Goal: Task Accomplishment & Management: Complete application form

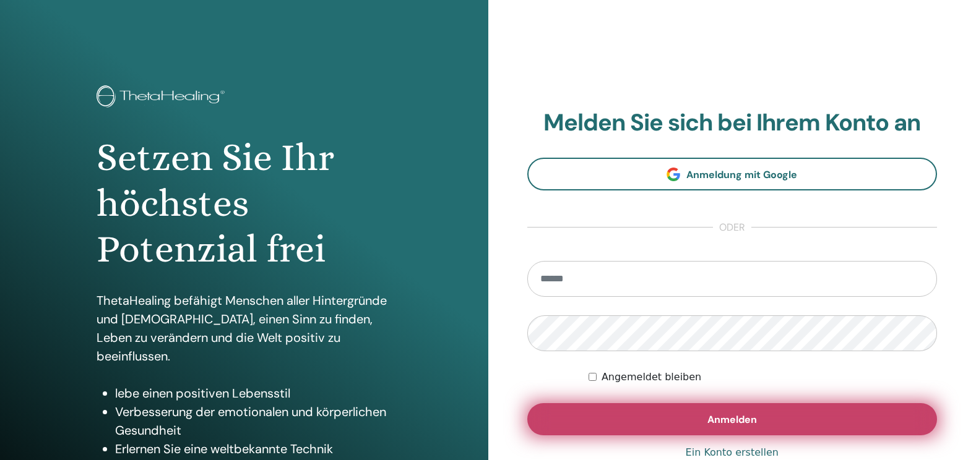
type input "**********"
click at [774, 416] on button "Anmelden" at bounding box center [732, 419] width 410 height 32
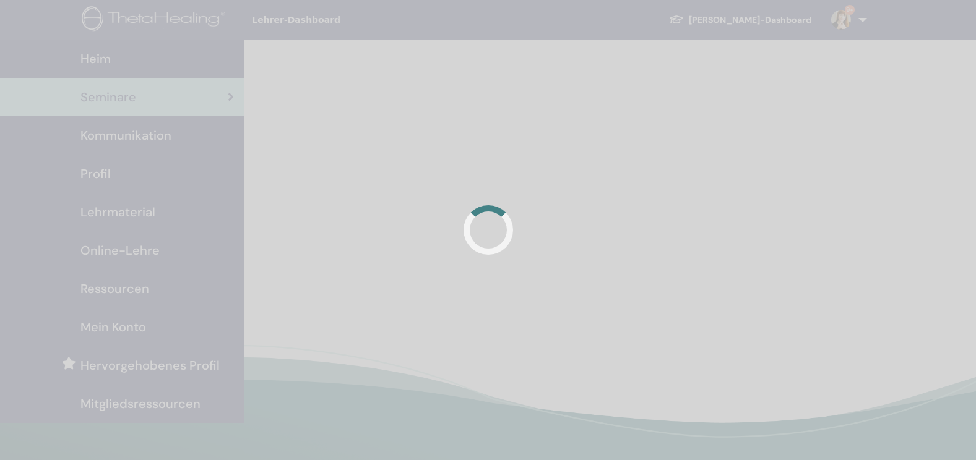
click at [773, 156] on div at bounding box center [488, 230] width 976 height 460
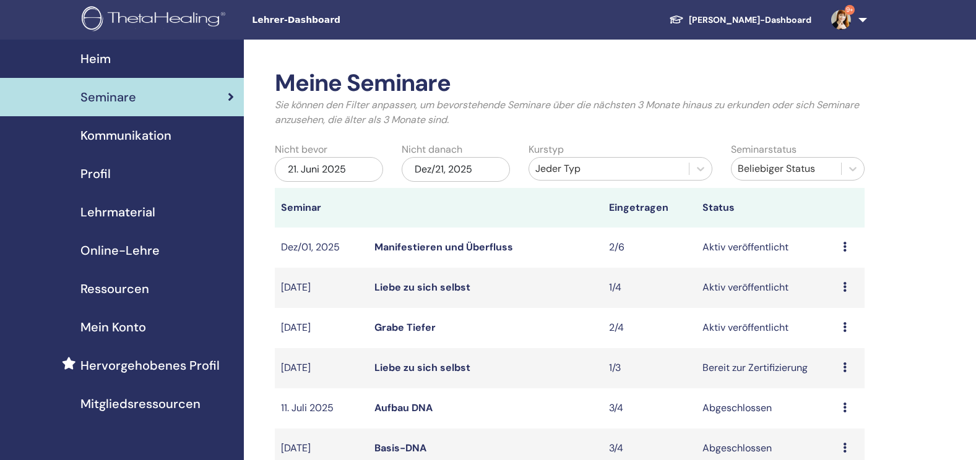
click at [845, 15] on img at bounding box center [841, 20] width 20 height 20
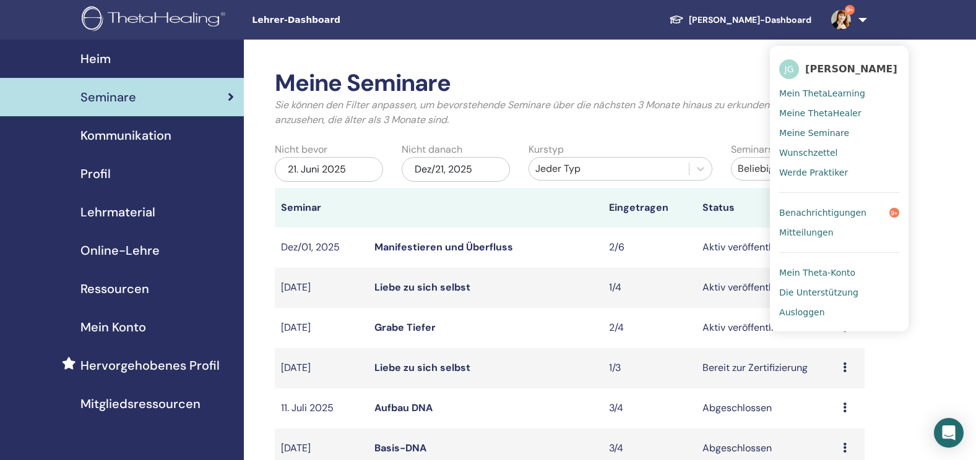
click at [833, 214] on span "Benachrichtigungen" at bounding box center [822, 212] width 87 height 11
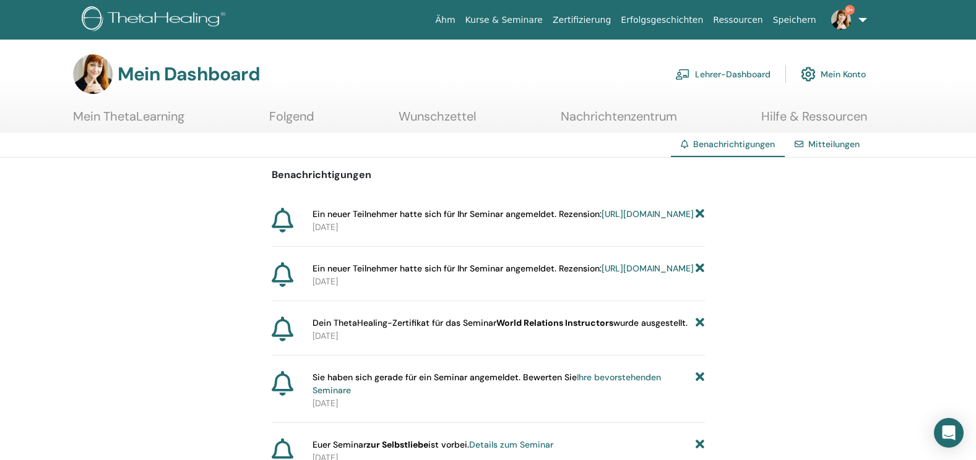
click at [833, 152] on div "Mitteilungen" at bounding box center [826, 144] width 85 height 23
click at [844, 17] on img at bounding box center [841, 20] width 20 height 20
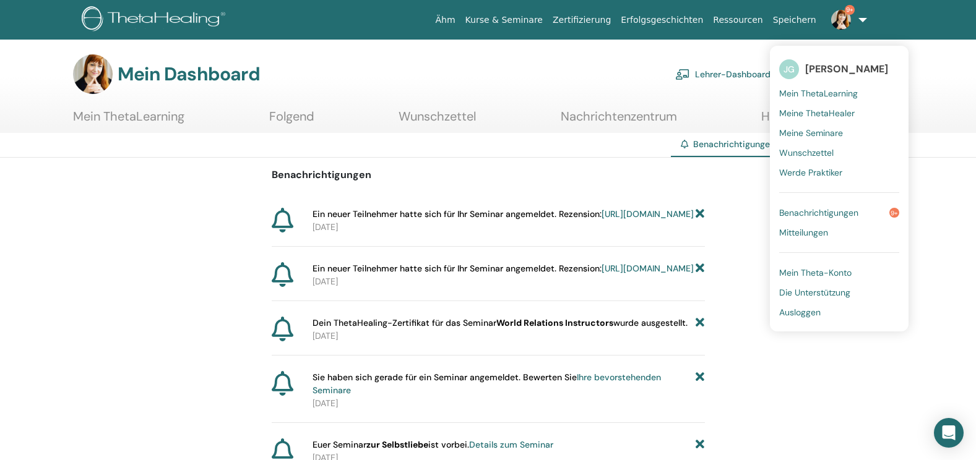
click at [820, 213] on span "Benachrichtigungen" at bounding box center [818, 212] width 79 height 11
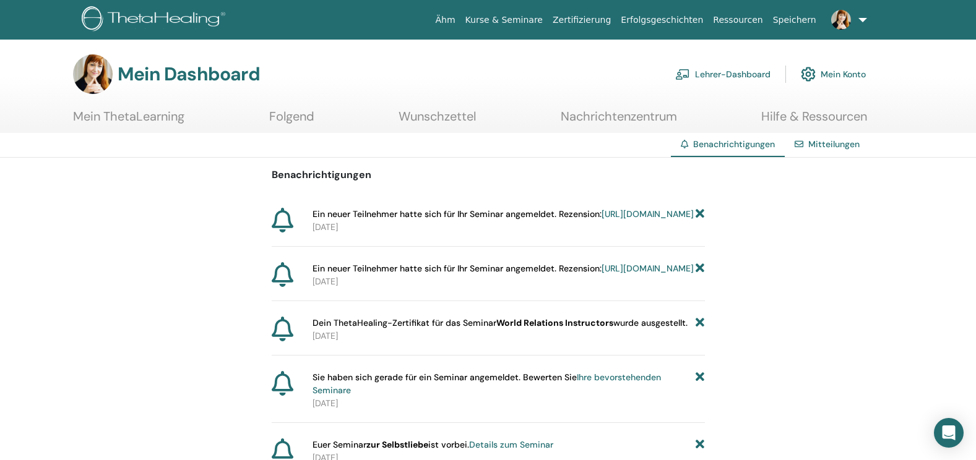
click at [178, 19] on img at bounding box center [156, 20] width 148 height 28
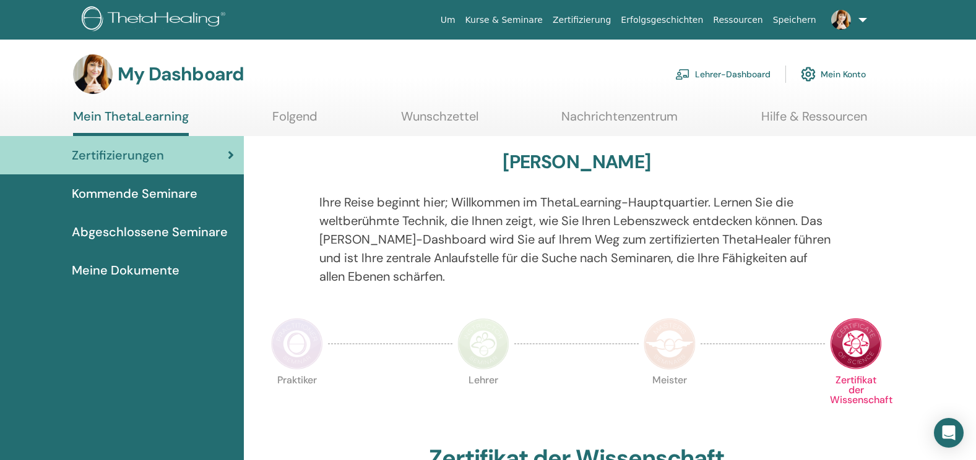
click at [155, 194] on span "Kommende Seminare" at bounding box center [135, 193] width 126 height 19
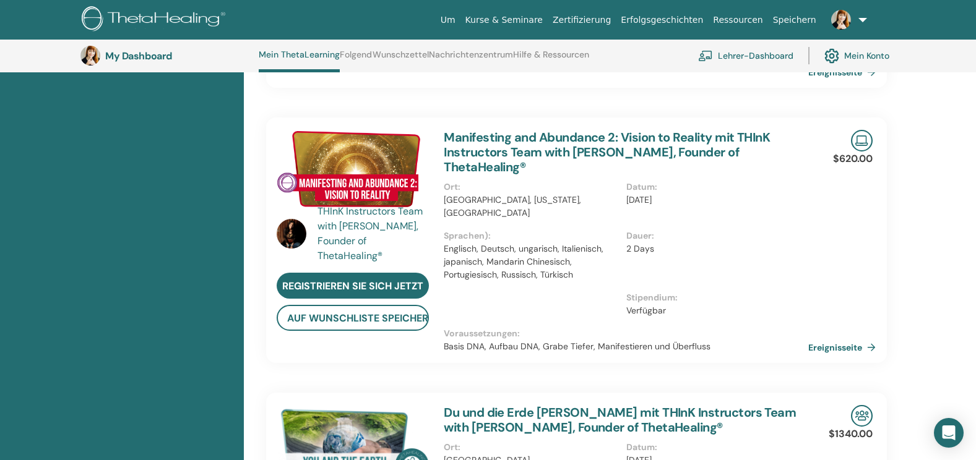
scroll to position [567, 0]
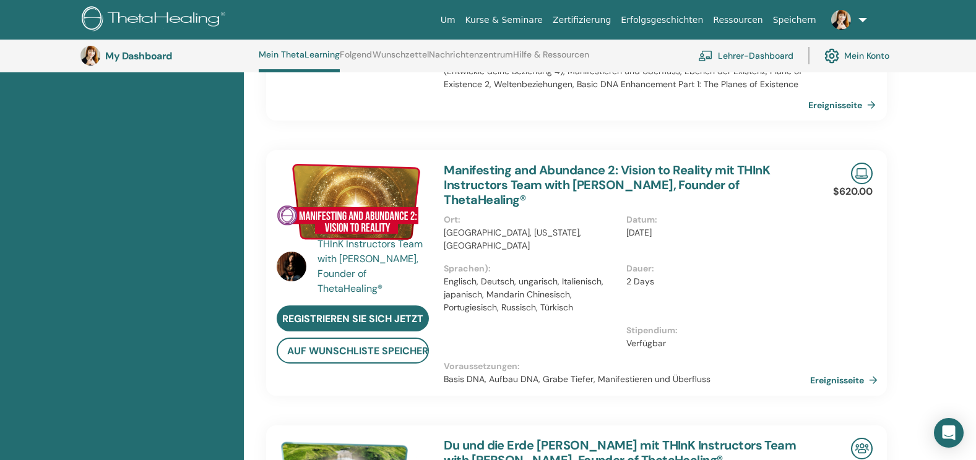
click at [846, 371] on link "Ereignisseite" at bounding box center [846, 380] width 72 height 19
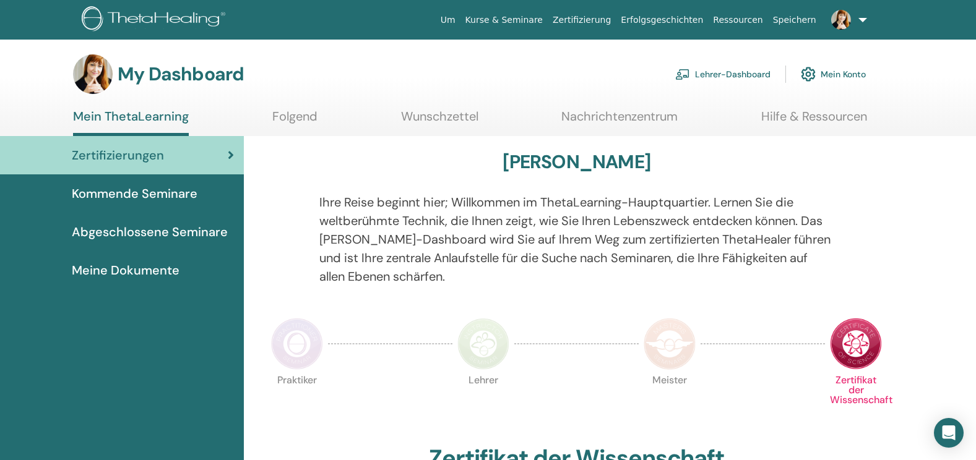
click at [702, 74] on link "Lehrer-Dashboard" at bounding box center [722, 74] width 95 height 27
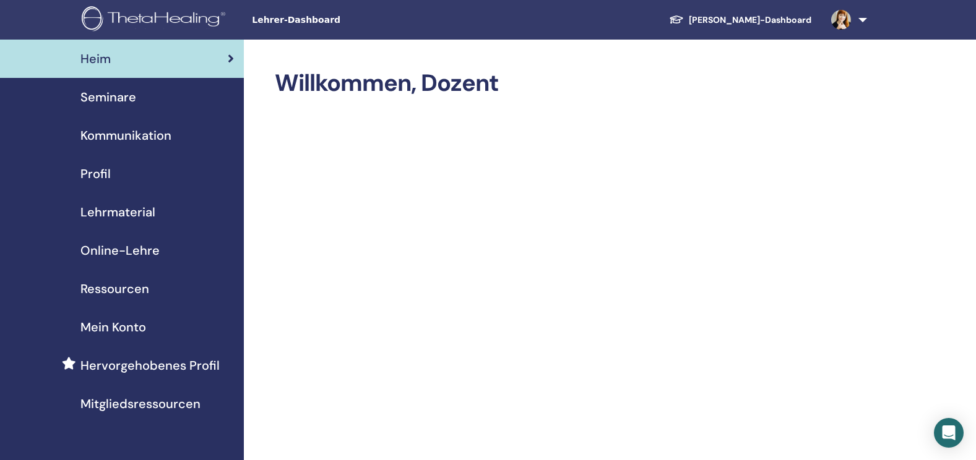
click at [122, 100] on span "Seminare" at bounding box center [108, 97] width 56 height 19
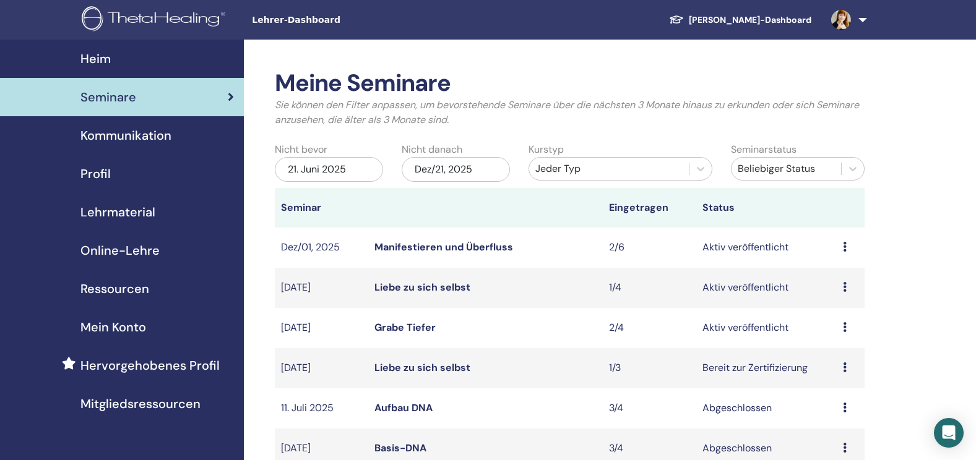
click at [844, 332] on icon at bounding box center [845, 327] width 4 height 10
click at [838, 363] on link "Bearbeiten" at bounding box center [833, 362] width 50 height 13
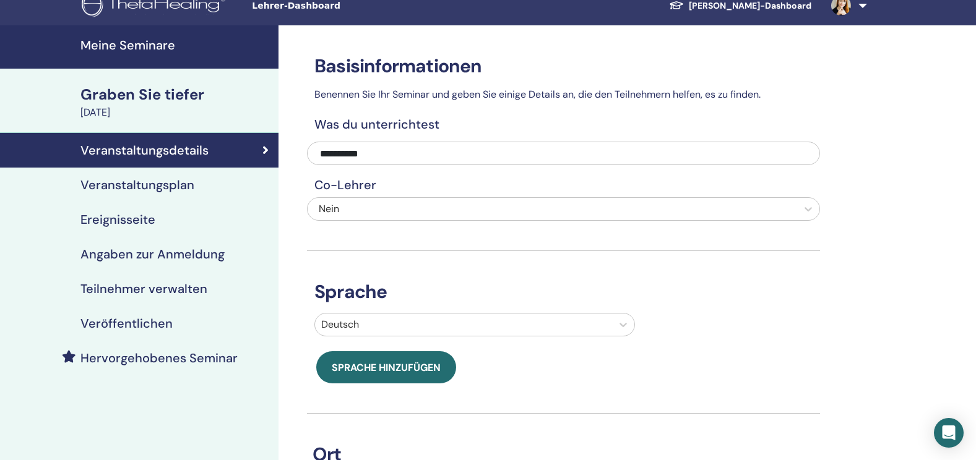
scroll to position [13, 0]
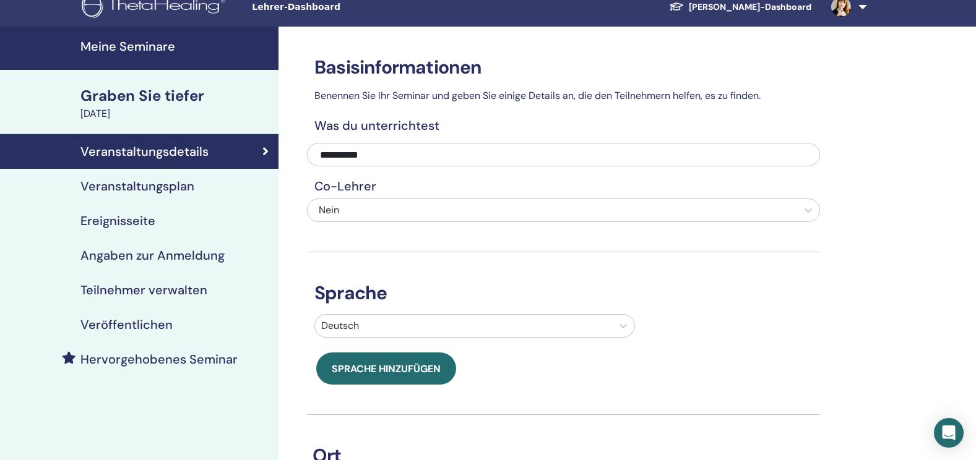
click at [144, 288] on h4 "Teilnehmer verwalten" at bounding box center [143, 290] width 127 height 15
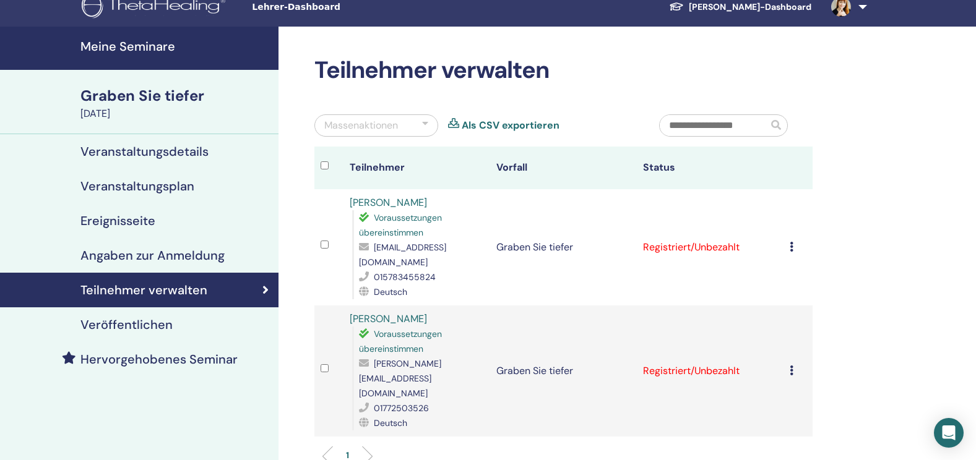
click at [789, 242] on icon at bounding box center [791, 247] width 4 height 10
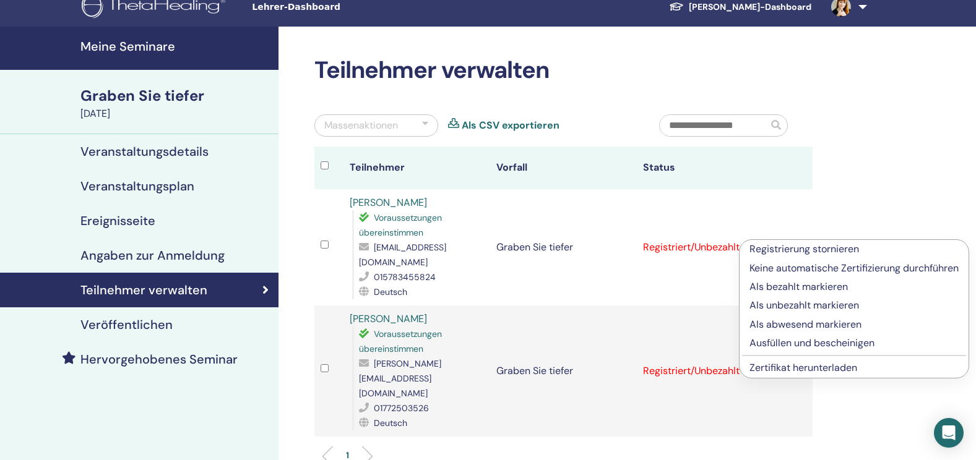
click at [823, 342] on p "Ausfüllen und bescheinigen" at bounding box center [853, 343] width 209 height 15
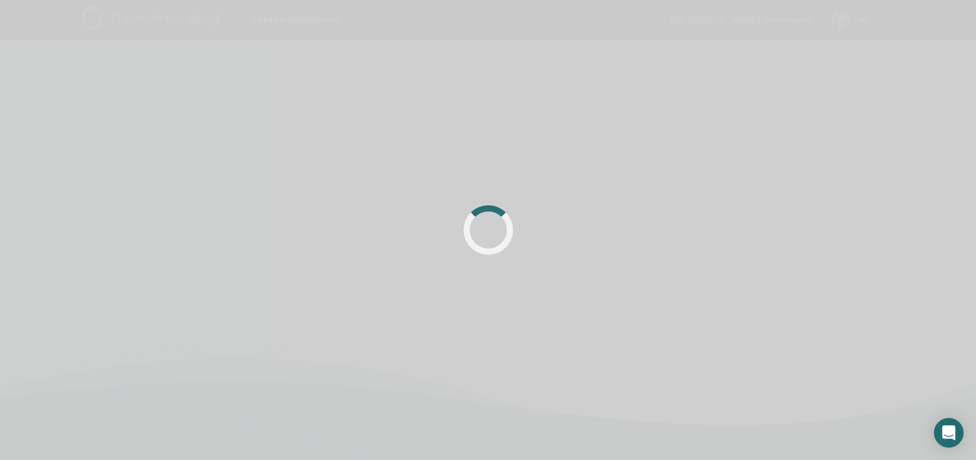
scroll to position [13, 0]
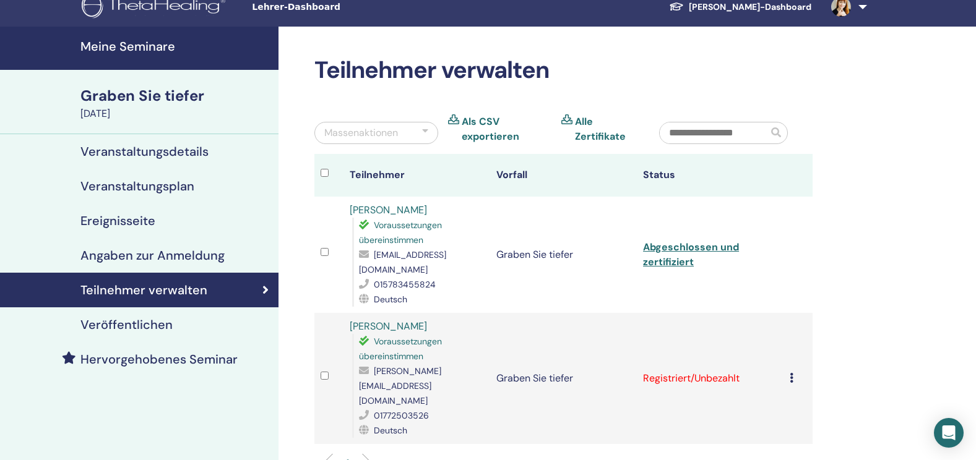
click at [789, 373] on icon at bounding box center [791, 378] width 4 height 10
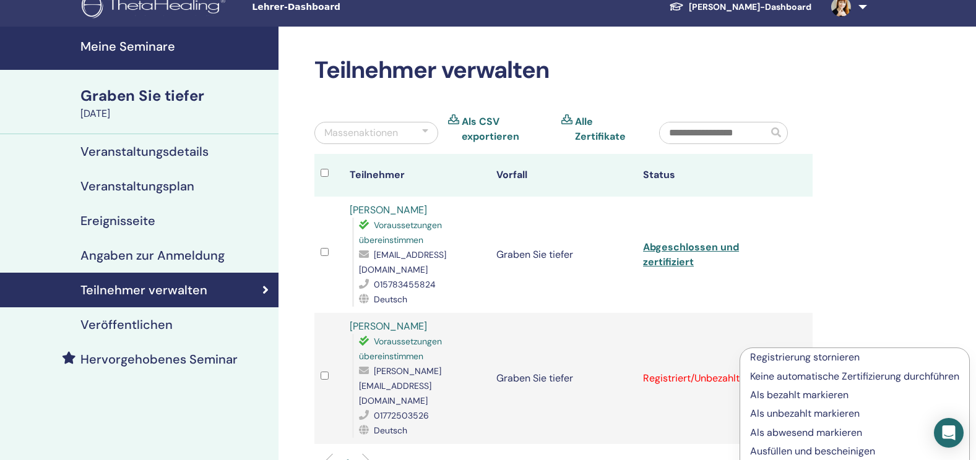
click at [815, 447] on p "Ausfüllen und bescheinigen" at bounding box center [854, 451] width 209 height 15
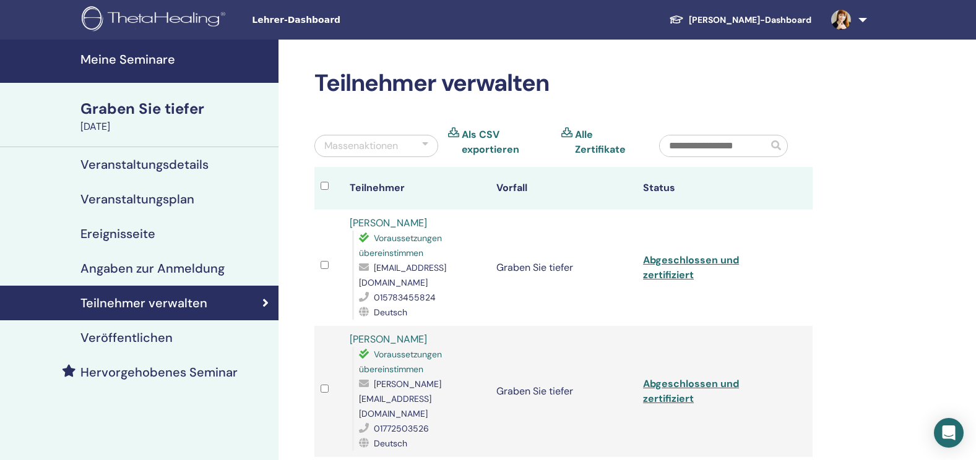
click at [135, 56] on h4 "Meine Seminare" at bounding box center [175, 59] width 191 height 15
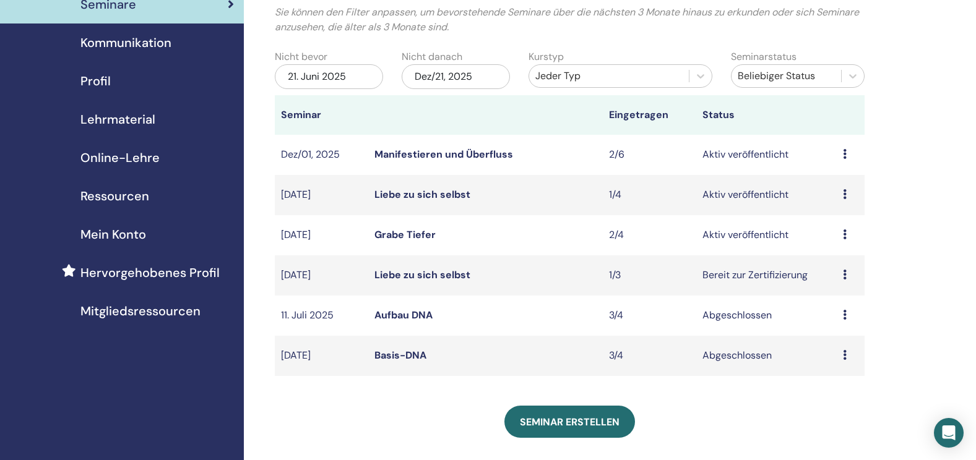
scroll to position [91, 0]
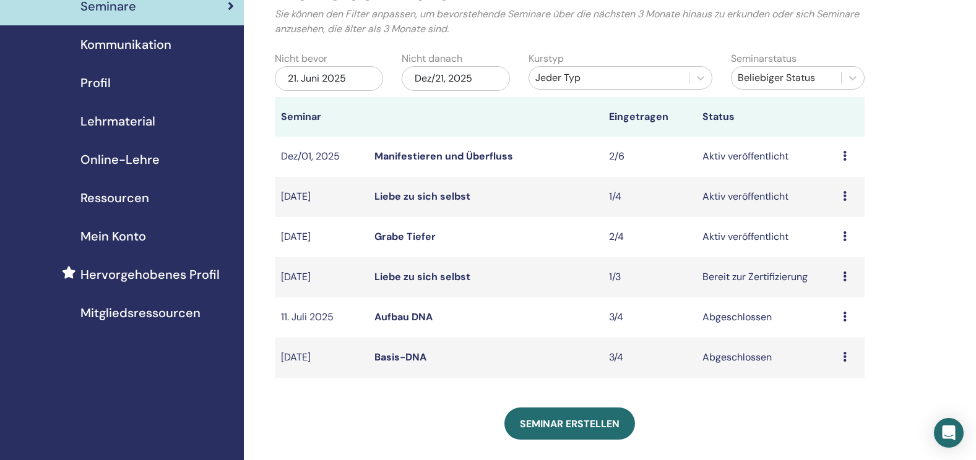
click at [844, 241] on icon at bounding box center [845, 236] width 4 height 10
click at [831, 268] on link "Bearbeiten" at bounding box center [833, 269] width 50 height 13
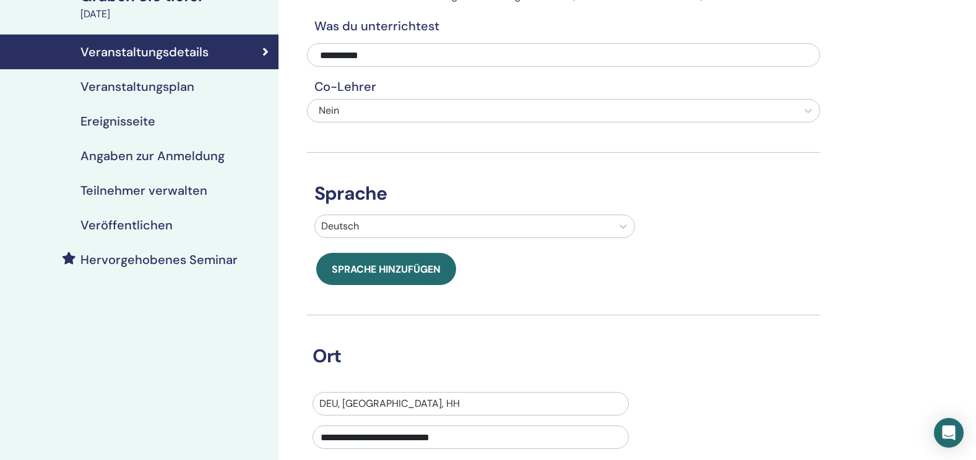
scroll to position [114, 0]
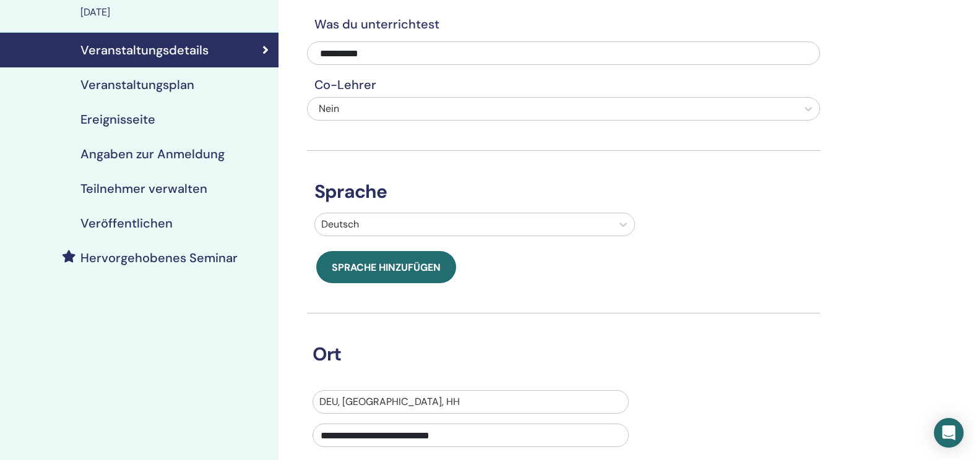
click at [166, 190] on h4 "Teilnehmer verwalten" at bounding box center [143, 188] width 127 height 15
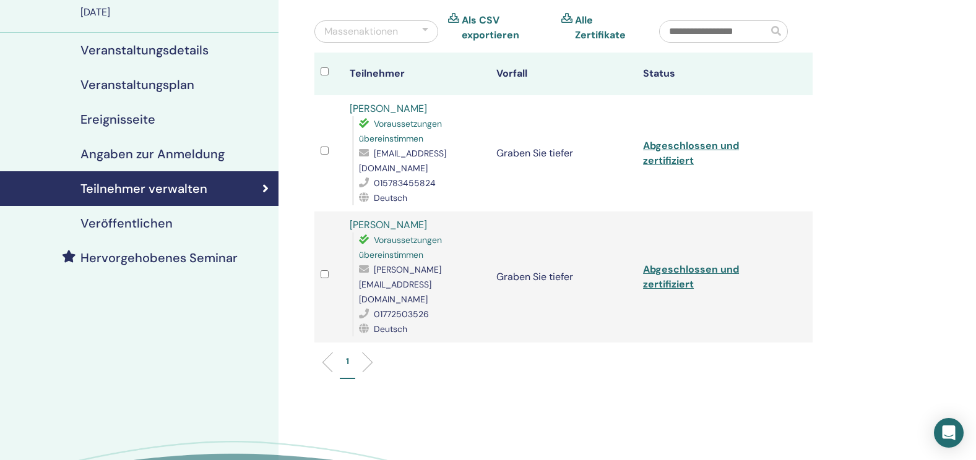
click at [417, 234] on span "Voraussetzungen übereinstimmen" at bounding box center [400, 247] width 83 height 26
click at [121, 159] on h4 "Angaben zur Anmeldung" at bounding box center [152, 154] width 144 height 15
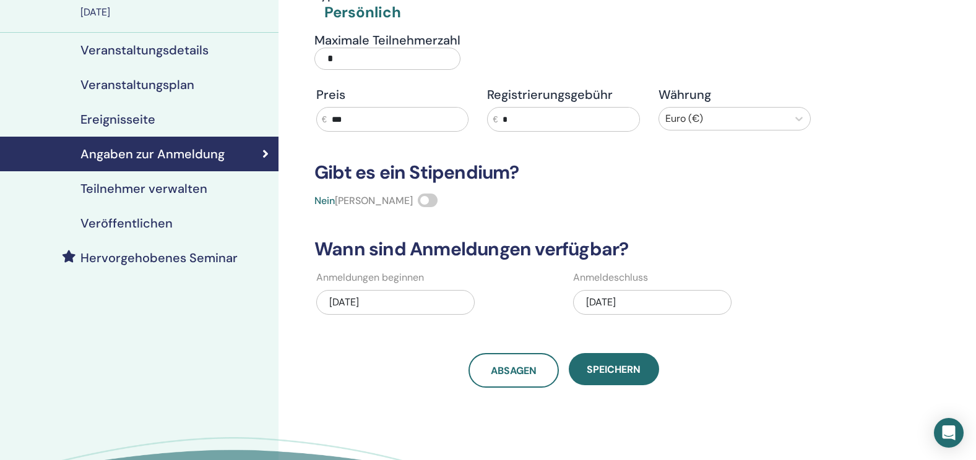
click at [648, 306] on div "[DATE]" at bounding box center [652, 302] width 158 height 25
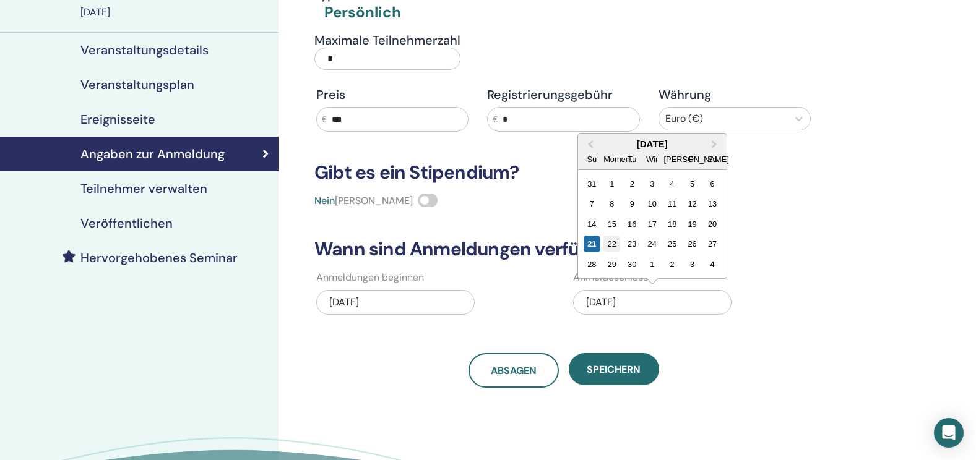
click at [613, 246] on div "22" at bounding box center [611, 244] width 17 height 17
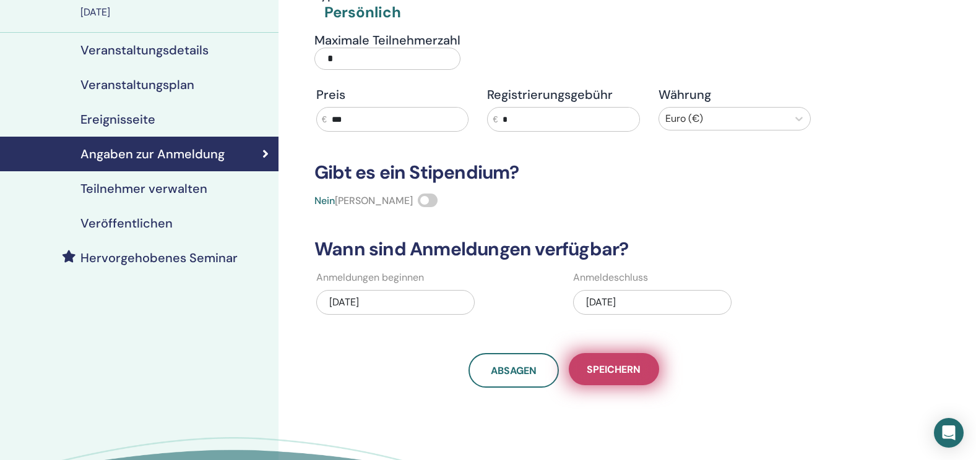
click at [630, 365] on span "Speichern" at bounding box center [613, 369] width 54 height 13
click at [627, 375] on span "Speichern" at bounding box center [613, 369] width 54 height 13
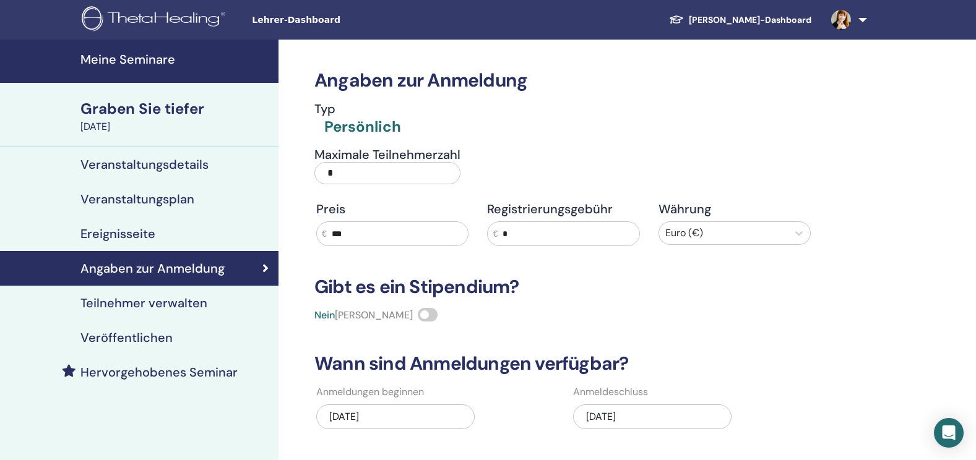
click at [372, 84] on h3 "Angaben zur Anmeldung" at bounding box center [563, 80] width 513 height 22
click at [144, 49] on link "Meine Seminare" at bounding box center [139, 61] width 278 height 43
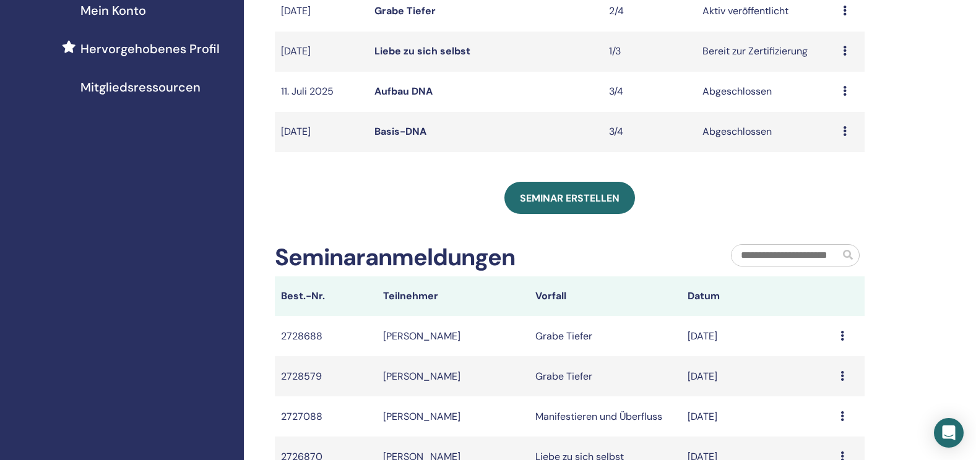
scroll to position [307, 0]
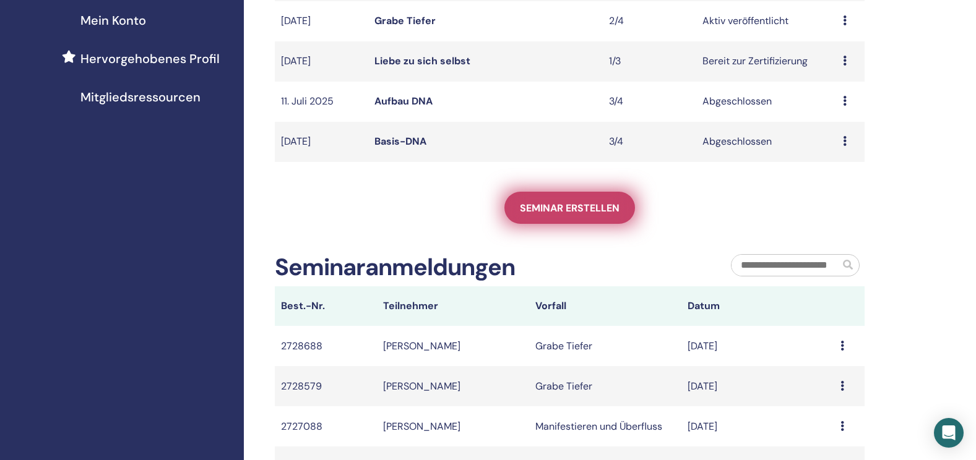
click at [564, 215] on span "Seminar erstellen" at bounding box center [570, 208] width 100 height 13
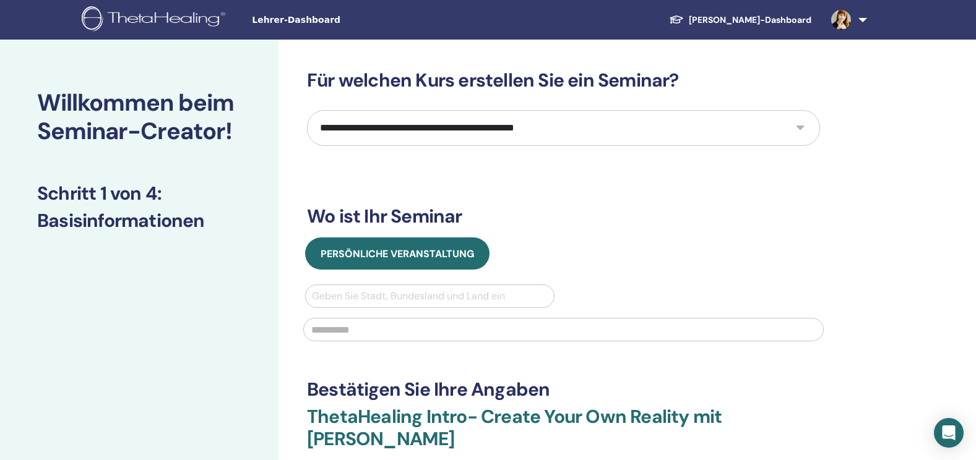
click at [175, 23] on img at bounding box center [156, 20] width 148 height 28
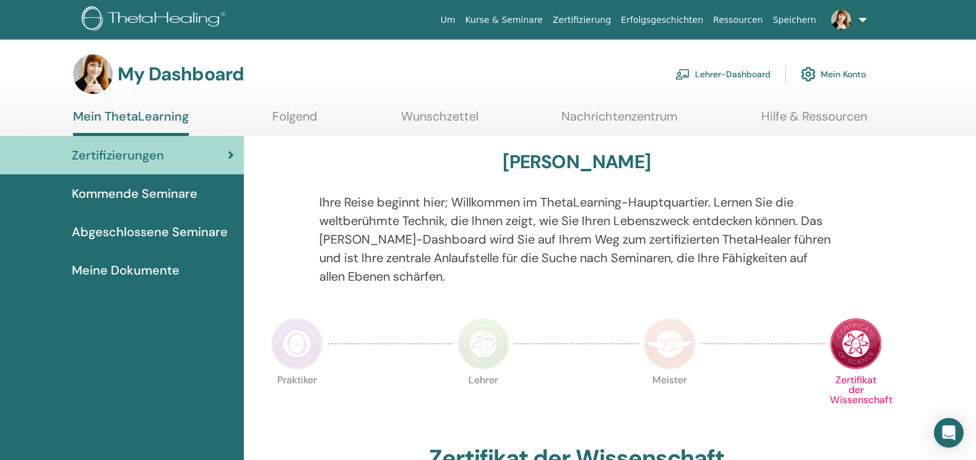
click at [740, 75] on link "Lehrer-Dashboard" at bounding box center [722, 74] width 95 height 27
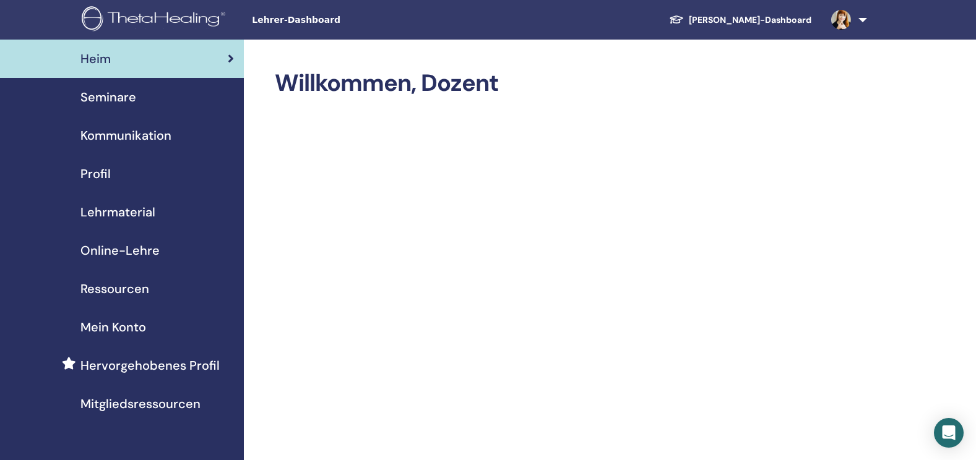
click at [129, 93] on span "Seminare" at bounding box center [108, 97] width 56 height 19
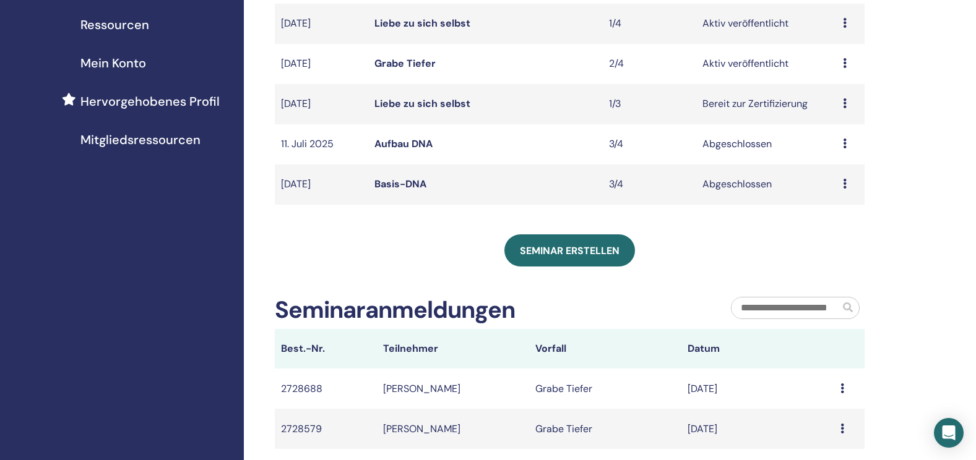
scroll to position [268, 0]
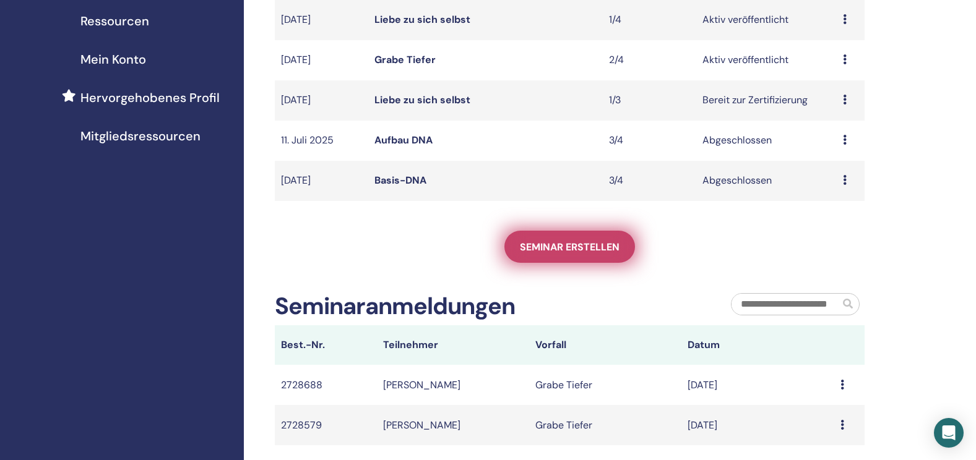
click at [568, 254] on span "Seminar erstellen" at bounding box center [570, 247] width 100 height 13
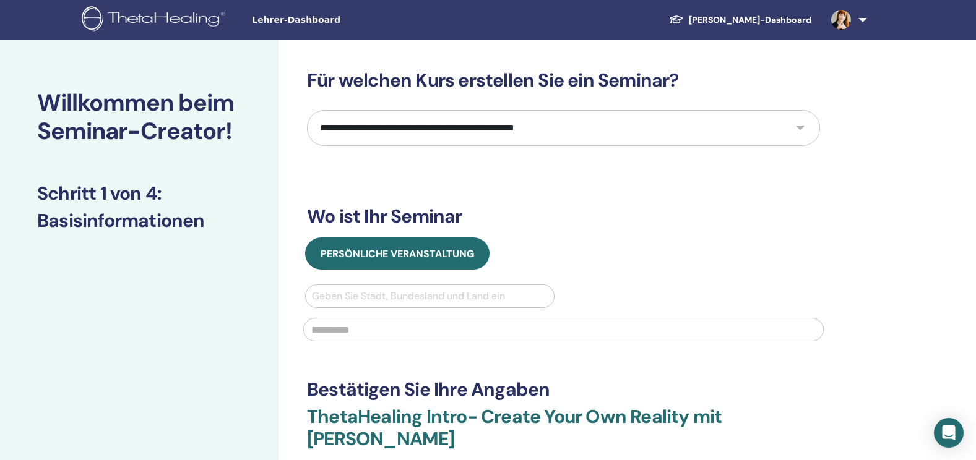
click at [522, 140] on select "**********" at bounding box center [563, 128] width 513 height 36
select select "****"
click at [307, 110] on select "**********" at bounding box center [563, 128] width 513 height 36
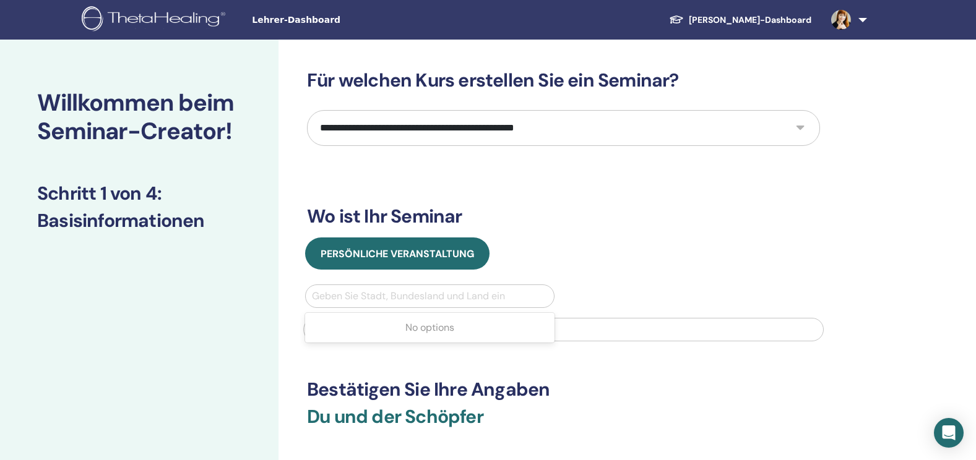
click at [402, 296] on div at bounding box center [430, 296] width 236 height 17
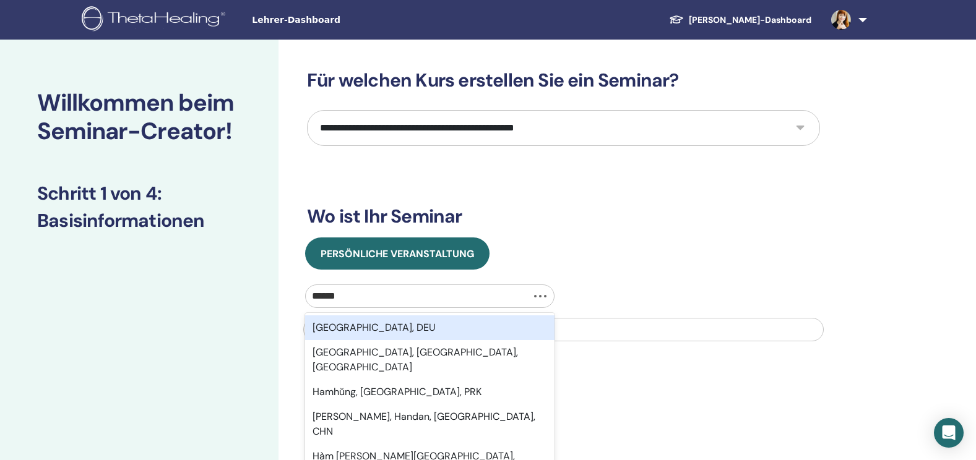
type input "*******"
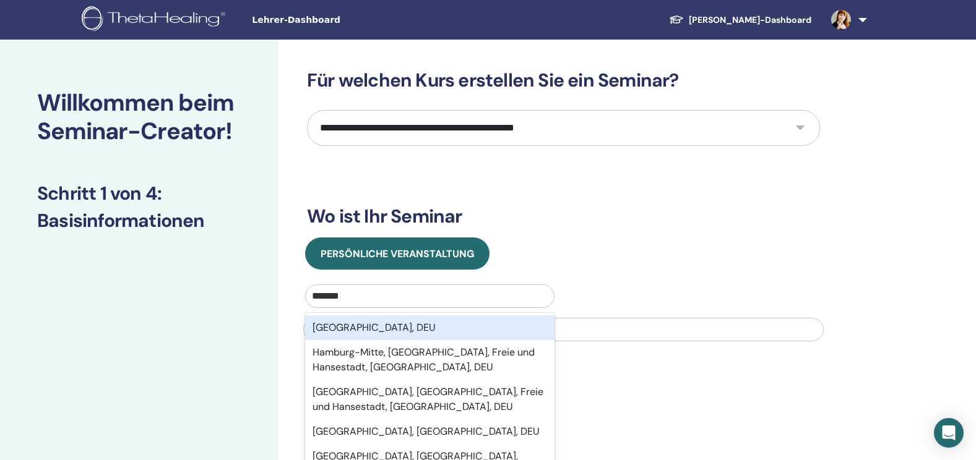
click at [392, 328] on div "Hamburg, DEU" at bounding box center [429, 327] width 249 height 25
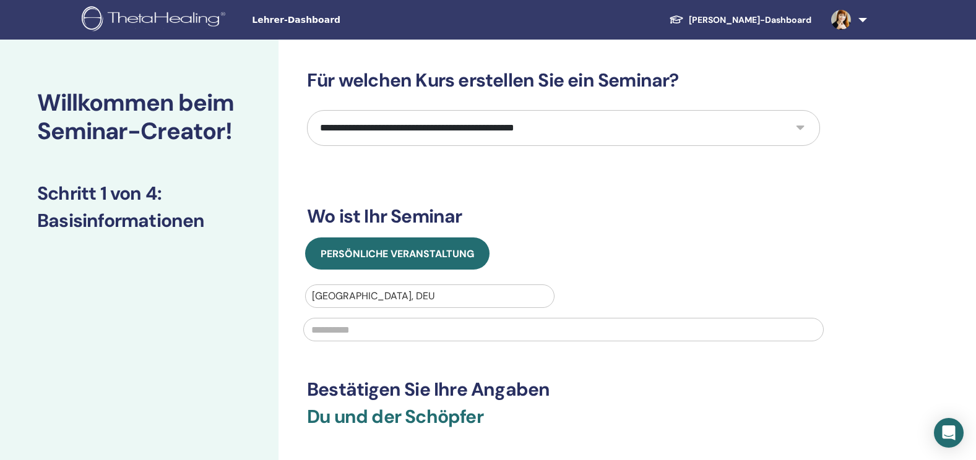
click at [390, 330] on input "text" at bounding box center [563, 330] width 520 height 24
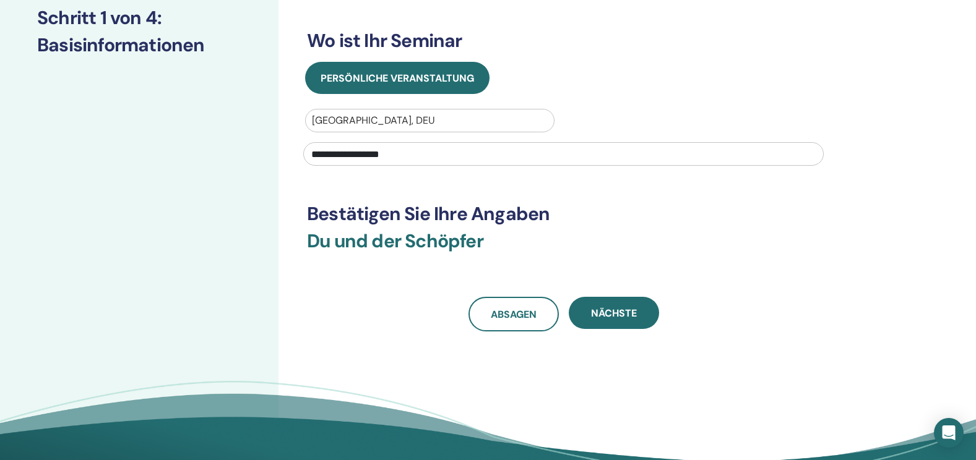
scroll to position [177, 0]
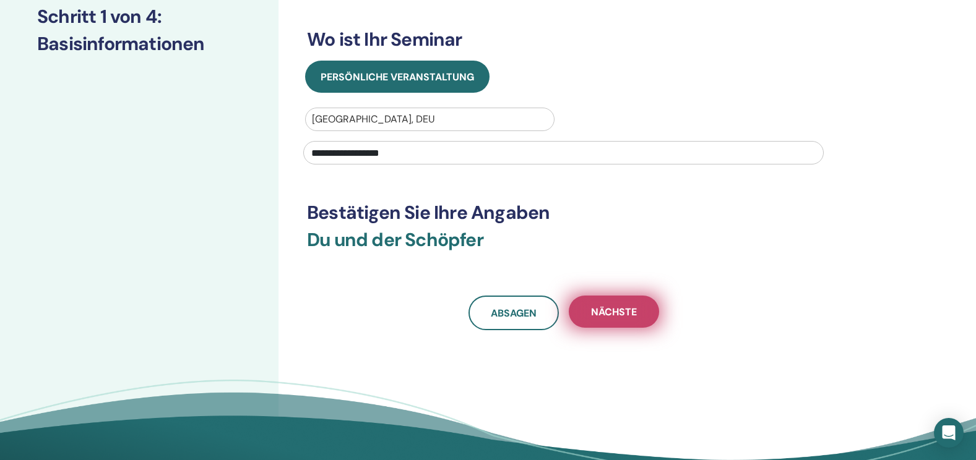
type input "**********"
click at [617, 318] on span "Nächste" at bounding box center [614, 312] width 46 height 13
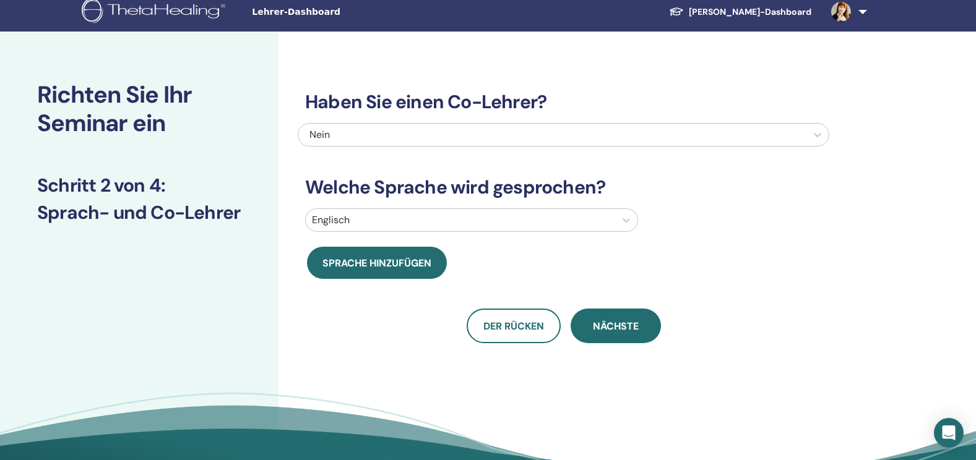
scroll to position [0, 0]
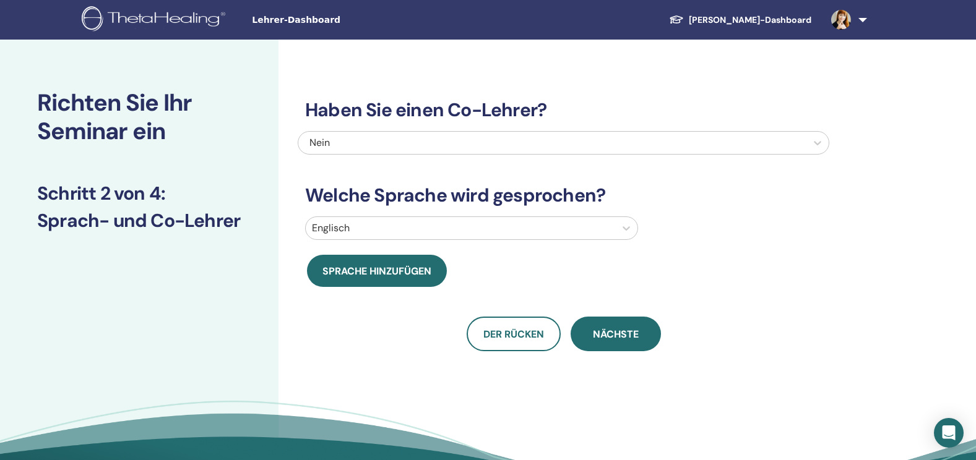
click at [457, 230] on div at bounding box center [460, 228] width 297 height 17
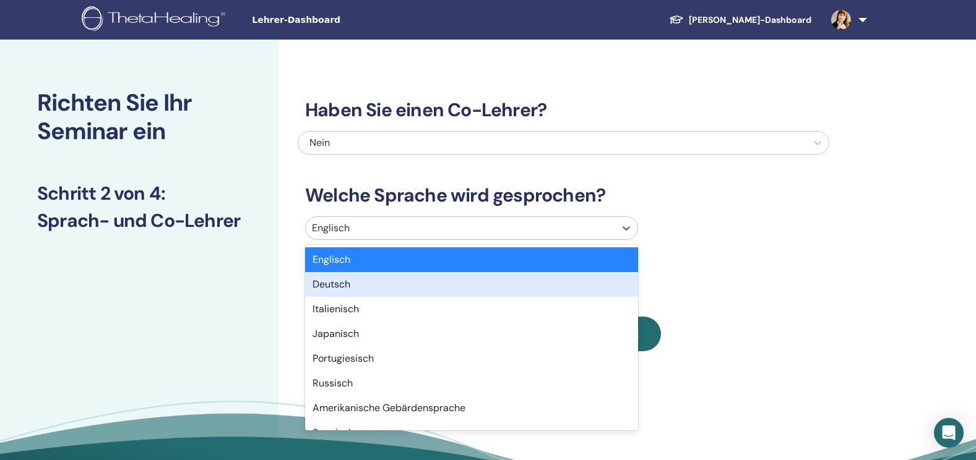
click at [413, 288] on div "Deutsch" at bounding box center [471, 284] width 333 height 25
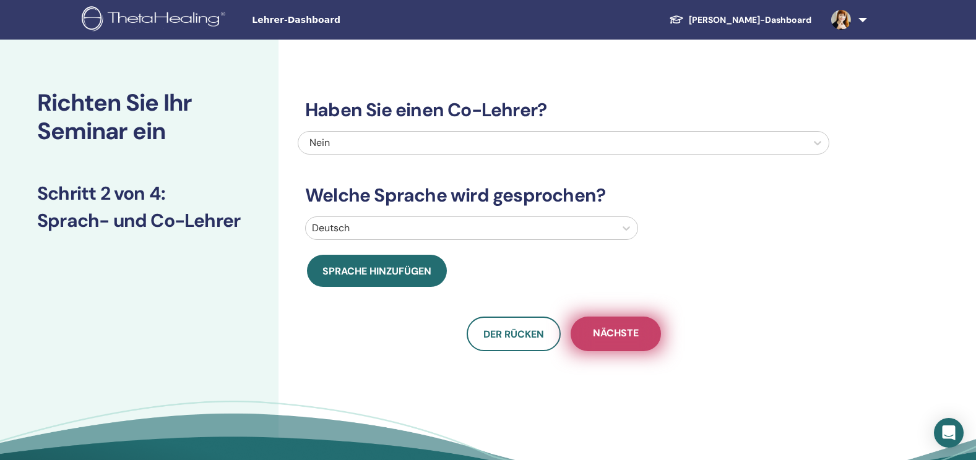
click at [626, 347] on button "Nächste" at bounding box center [615, 334] width 90 height 35
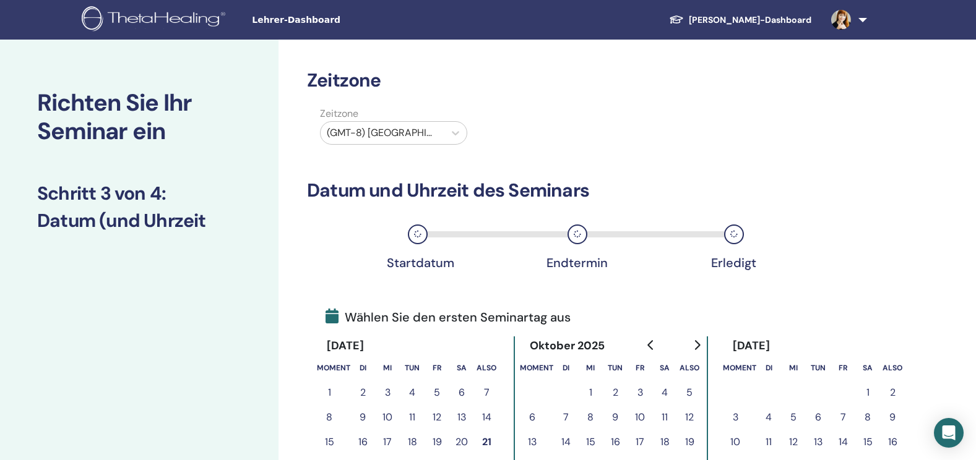
click at [626, 347] on div "Oktober 2025" at bounding box center [611, 346] width 182 height 19
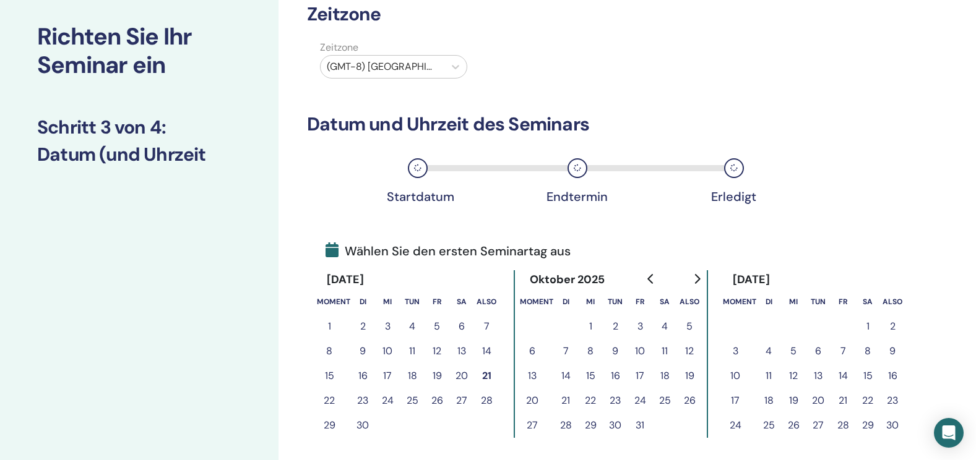
scroll to position [118, 0]
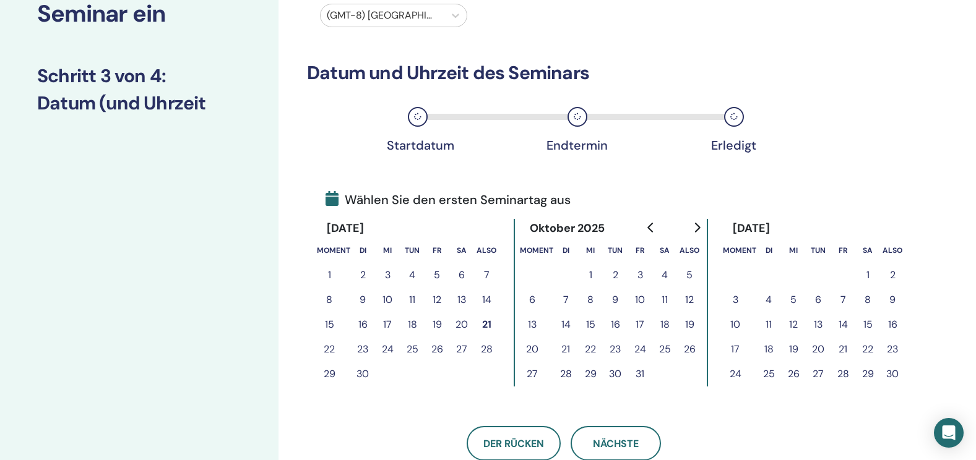
click at [871, 298] on button "8" at bounding box center [867, 300] width 25 height 25
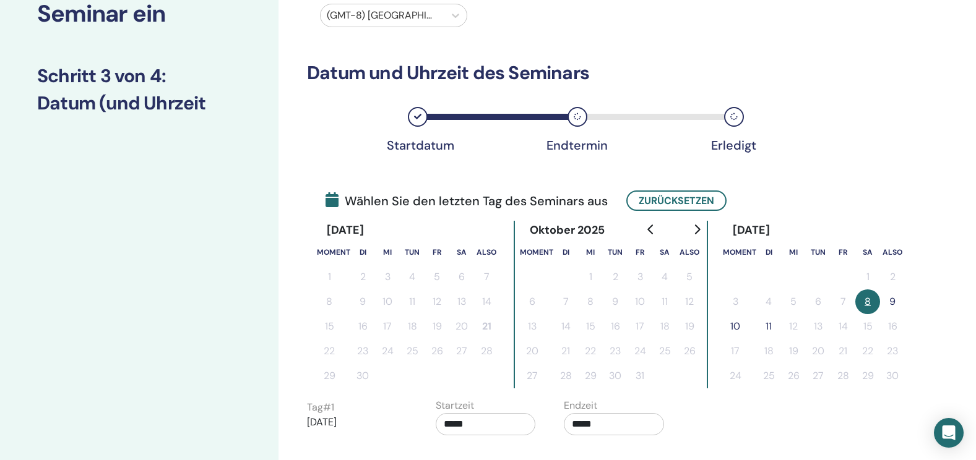
click at [767, 325] on button "11" at bounding box center [768, 326] width 25 height 25
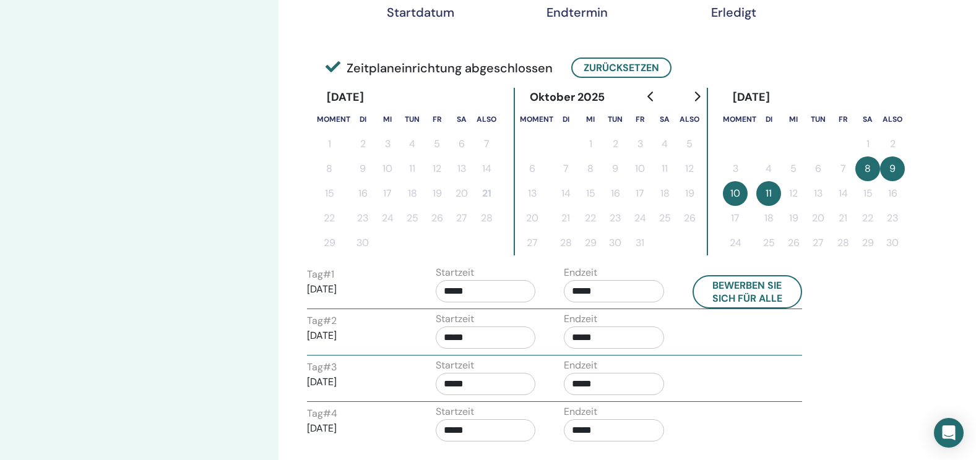
scroll to position [272, 0]
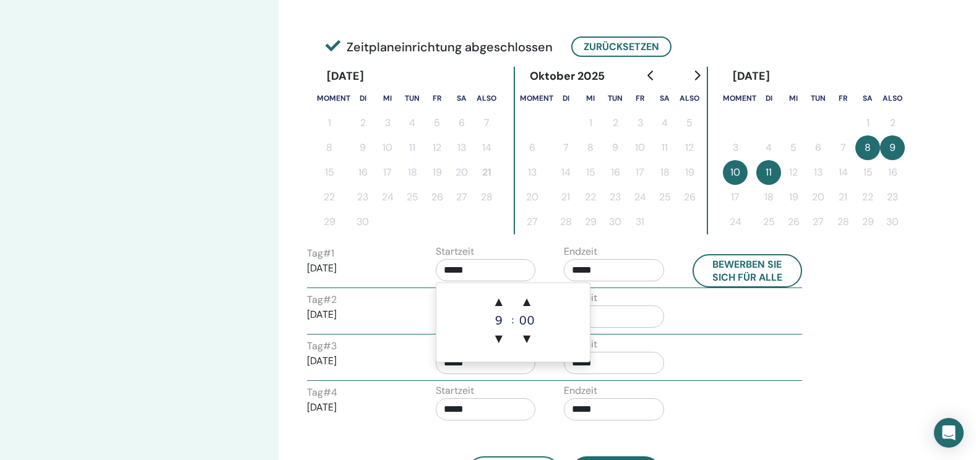
drag, startPoint x: 494, startPoint y: 275, endPoint x: 410, endPoint y: 278, distance: 84.2
click at [410, 278] on div "Tag # 1 2025/11/08 Startzeit ***** Endzeit ***** Bewerben Sie sich für alle" at bounding box center [554, 265] width 513 height 43
click at [500, 301] on span "▲" at bounding box center [498, 301] width 25 height 25
type input "*****"
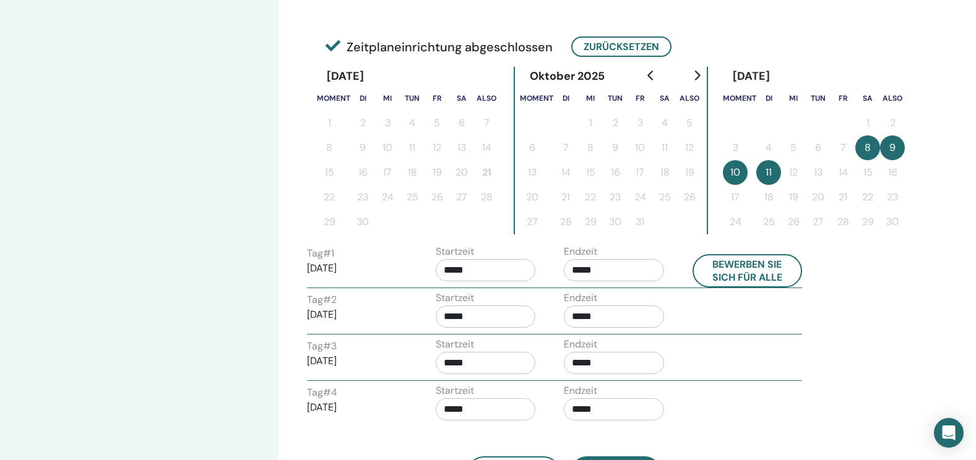
click at [713, 304] on div "Tag # 2 2025/11/09 Startzeit ***** Endzeit *****" at bounding box center [554, 312] width 513 height 43
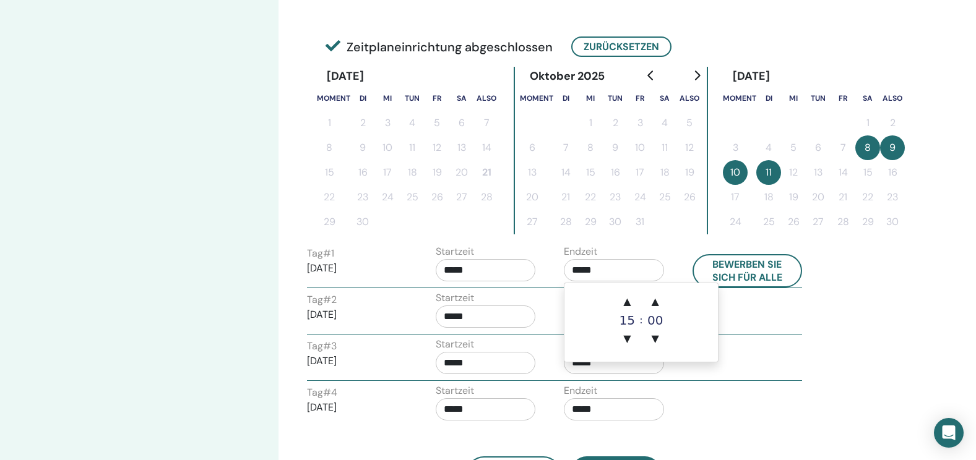
click at [604, 270] on input "*****" at bounding box center [614, 270] width 100 height 22
click at [627, 337] on span "▼" at bounding box center [626, 339] width 25 height 25
click at [627, 301] on span "▲" at bounding box center [626, 301] width 25 height 25
type input "*****"
click at [776, 348] on div "Tag # 3 2025/11/10 Startzeit ***** Endzeit *****" at bounding box center [554, 358] width 513 height 43
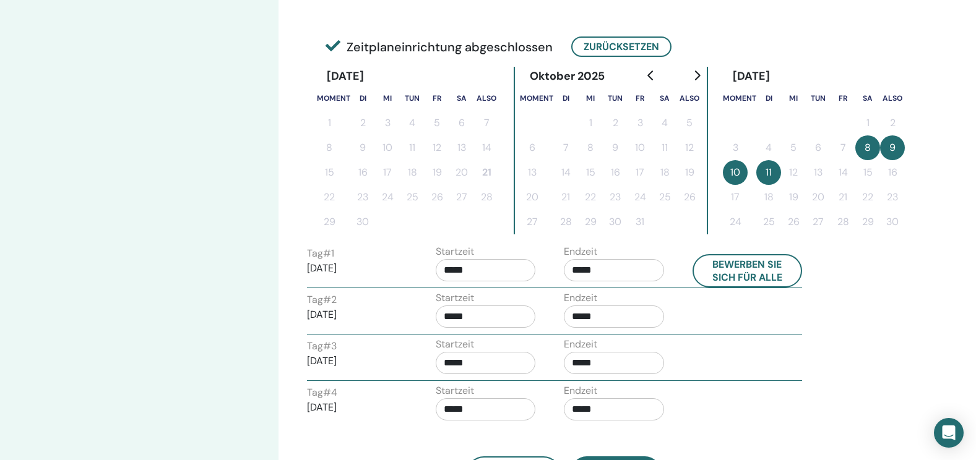
click at [484, 314] on input "*****" at bounding box center [485, 317] width 100 height 22
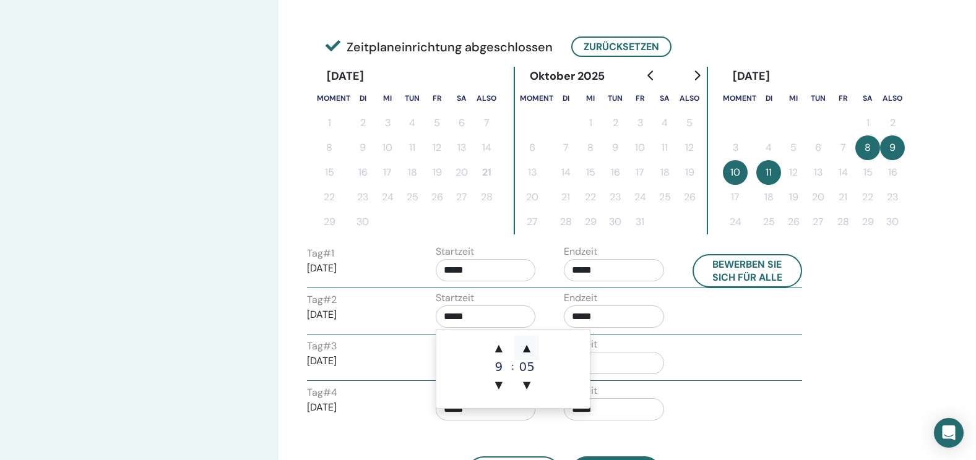
click at [518, 349] on span "▲" at bounding box center [526, 348] width 25 height 25
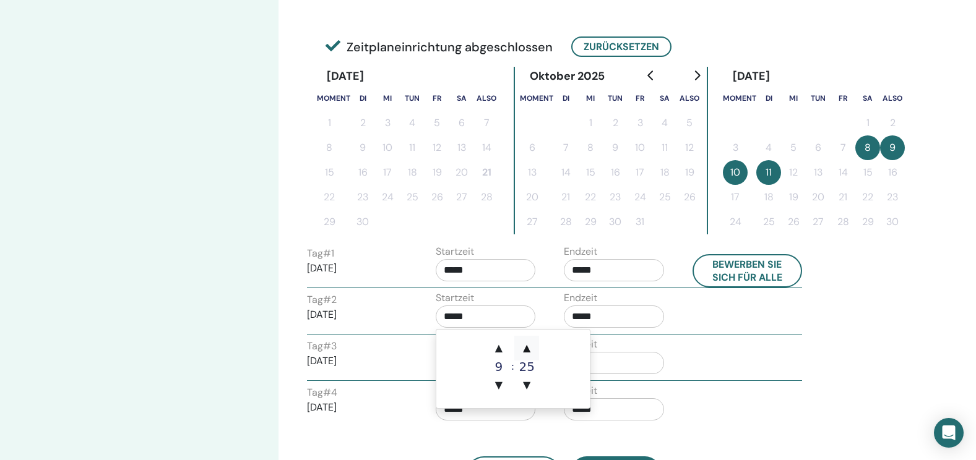
click at [518, 349] on span "▲" at bounding box center [526, 348] width 25 height 25
click at [528, 388] on span "▼" at bounding box center [526, 385] width 25 height 25
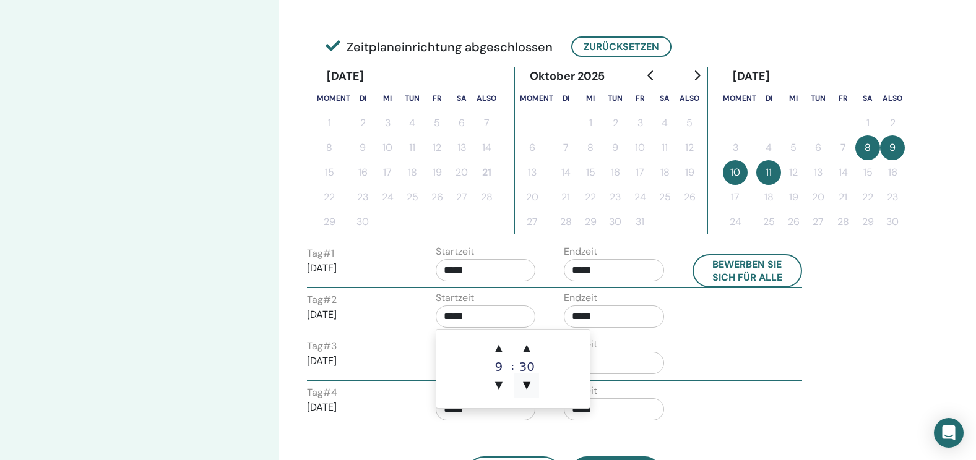
type input "*****"
click at [610, 321] on input "*****" at bounding box center [614, 317] width 100 height 22
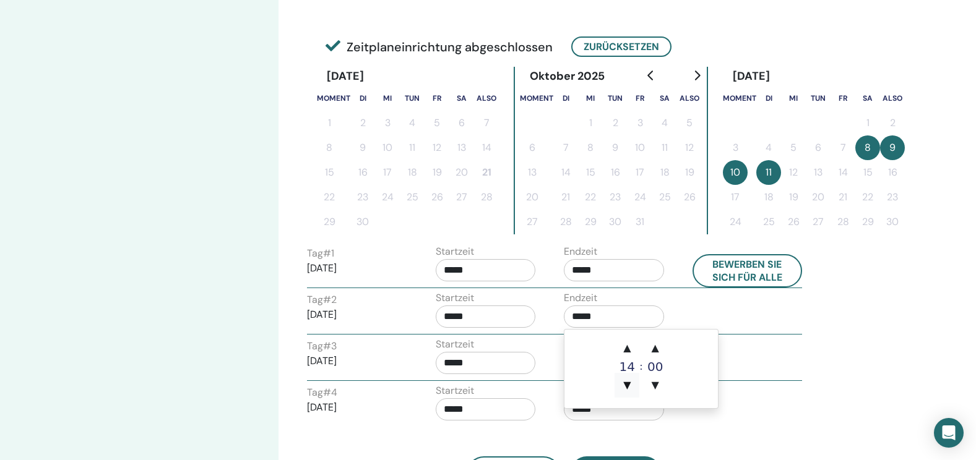
click at [625, 383] on span "▼" at bounding box center [626, 385] width 25 height 25
click at [657, 342] on span "▲" at bounding box center [655, 348] width 25 height 25
click at [655, 383] on span "▼" at bounding box center [655, 385] width 25 height 25
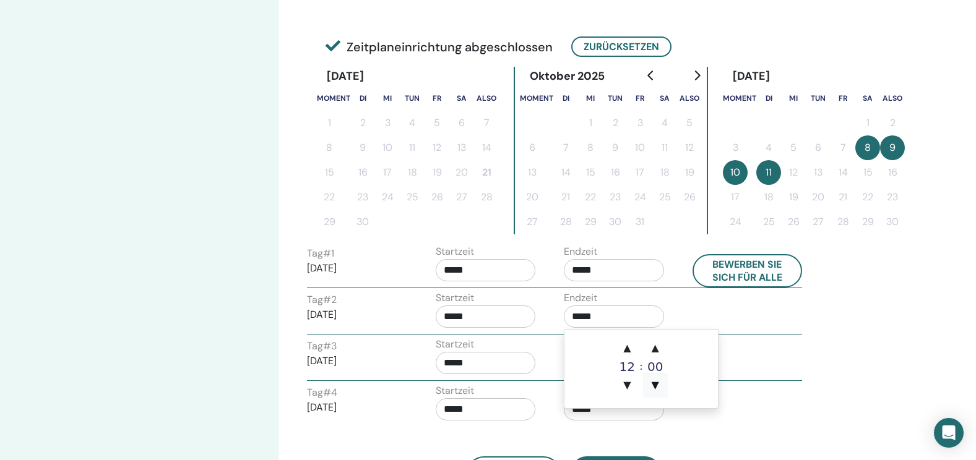
type input "*****"
click at [757, 319] on div "Tag # 2 2025/11/09 Startzeit ***** Endzeit *****" at bounding box center [554, 312] width 513 height 43
click at [483, 363] on input "*****" at bounding box center [485, 363] width 100 height 22
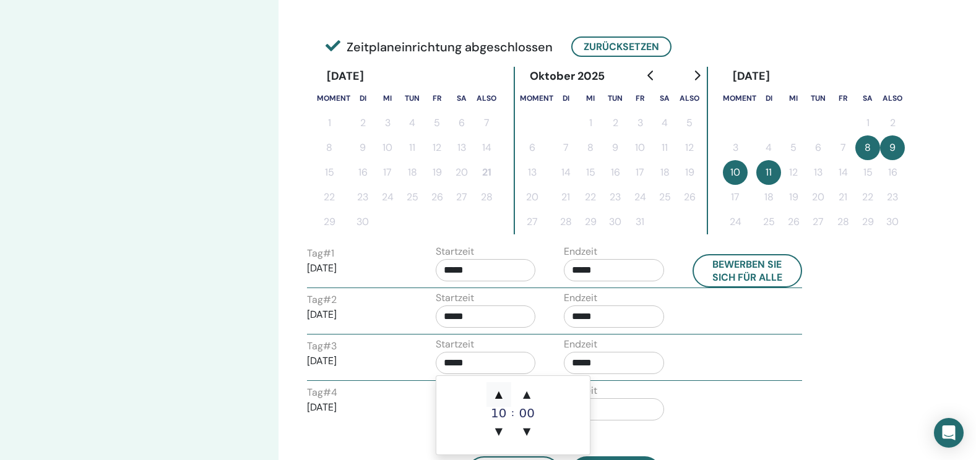
click at [500, 394] on span "▲" at bounding box center [498, 394] width 25 height 25
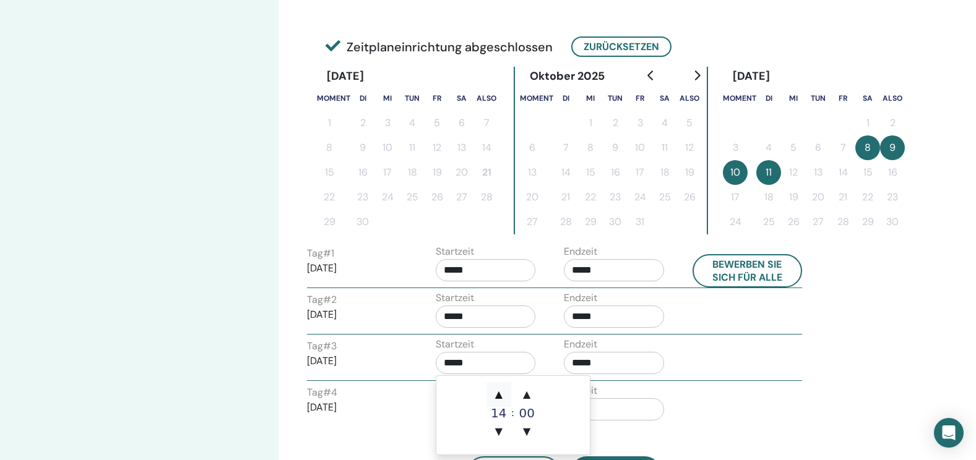
click at [500, 394] on span "▲" at bounding box center [498, 394] width 25 height 25
click at [499, 429] on span "▼" at bounding box center [498, 431] width 25 height 25
type input "*****"
click at [678, 344] on div "Endzeit *****" at bounding box center [618, 358] width 129 height 43
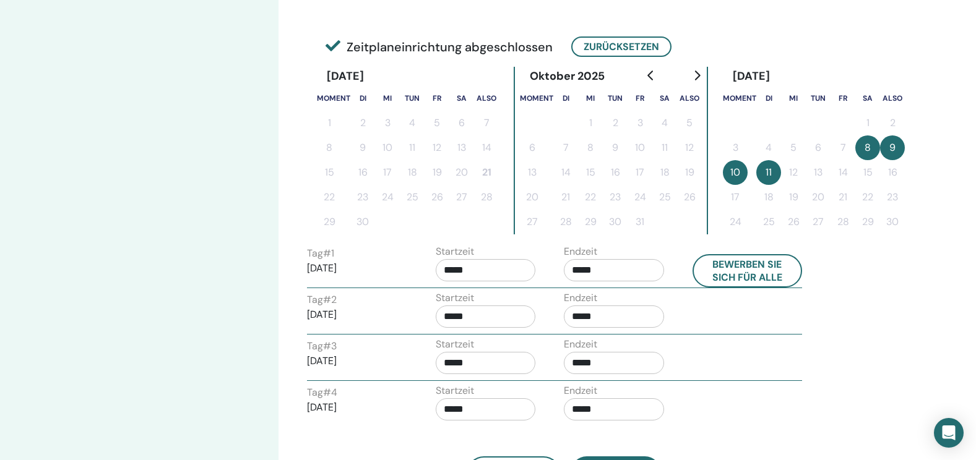
click at [494, 415] on input "*****" at bounding box center [485, 409] width 100 height 22
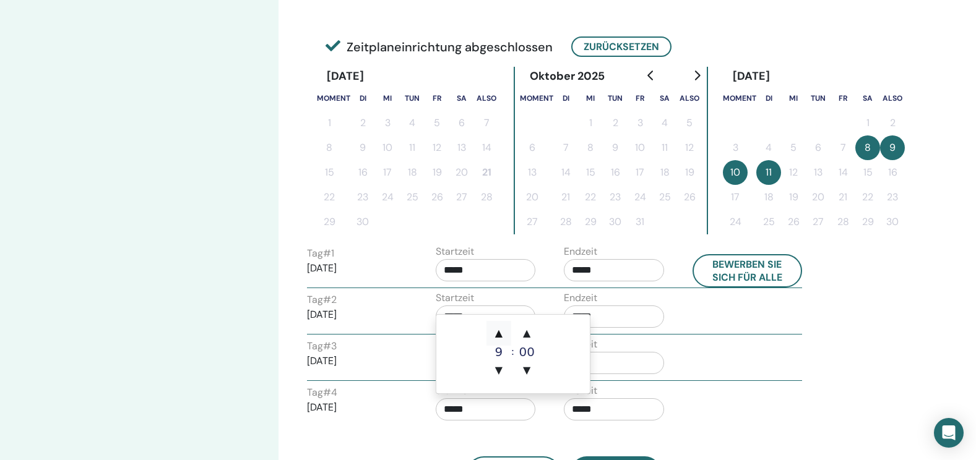
click at [497, 332] on span "▲" at bounding box center [498, 333] width 25 height 25
type input "*****"
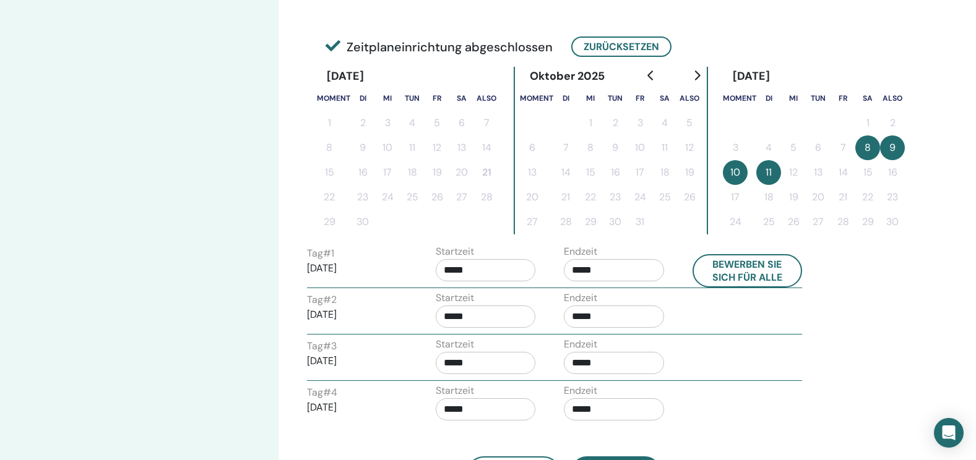
click at [719, 377] on div "Tag # 3 2025/11/10 Startzeit ***** Endzeit *****" at bounding box center [554, 358] width 513 height 43
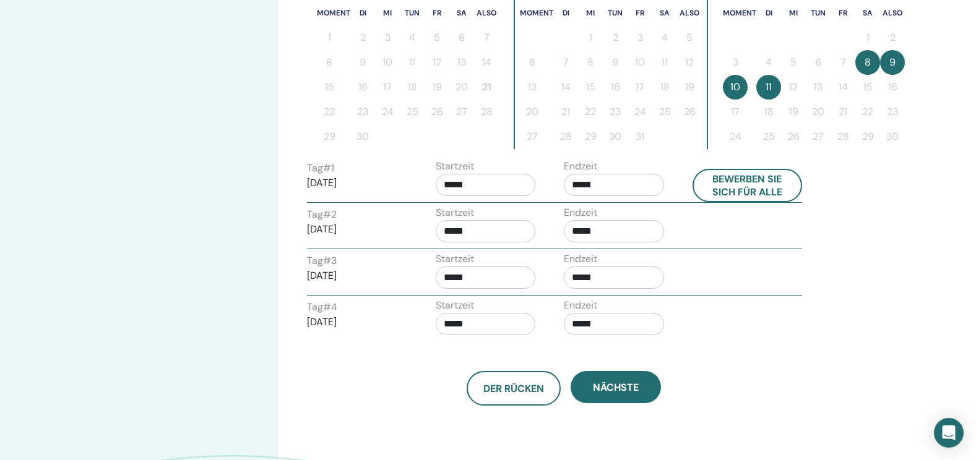
scroll to position [359, 0]
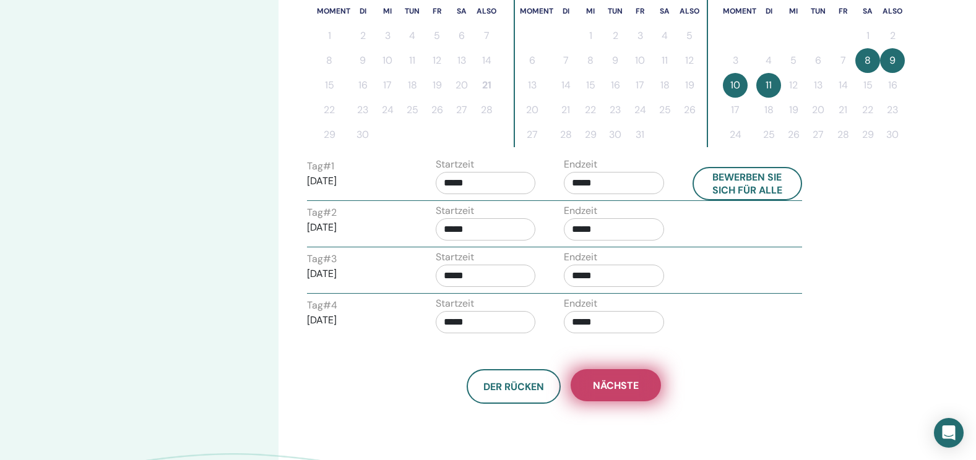
click at [641, 381] on button "Nächste" at bounding box center [615, 385] width 90 height 32
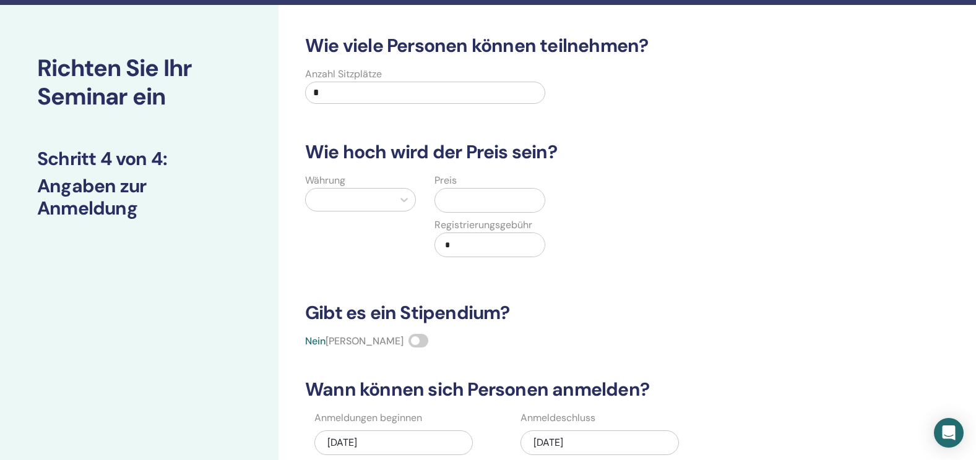
scroll to position [9, 0]
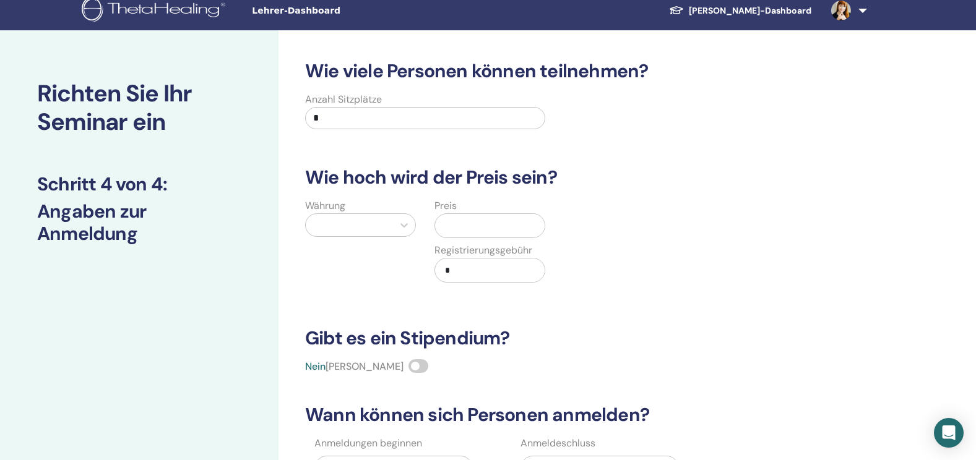
drag, startPoint x: 338, startPoint y: 109, endPoint x: 282, endPoint y: 123, distance: 57.5
click at [282, 123] on div "Wie viele Personen können teilnehmen? Anzahl Sitzplätze * Wie hoch wird der Pre…" at bounding box center [603, 378] width 650 height 697
type input "*"
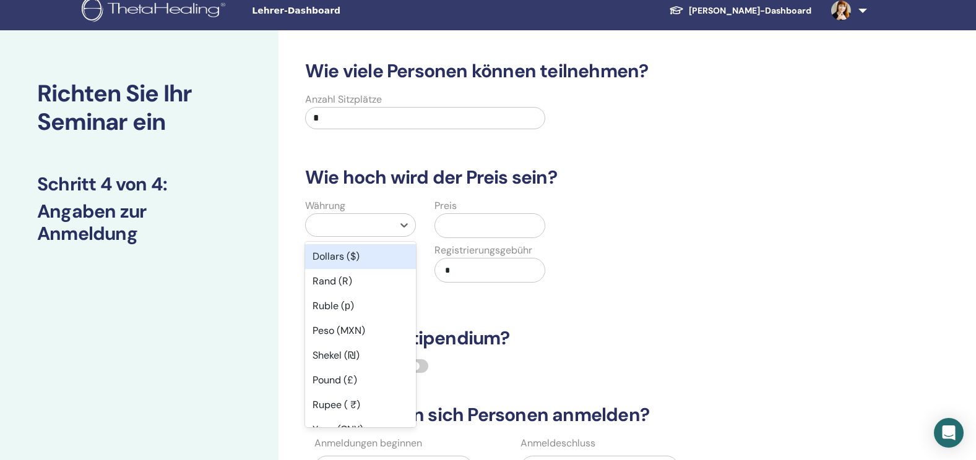
click at [365, 234] on div at bounding box center [349, 225] width 87 height 22
type input "***"
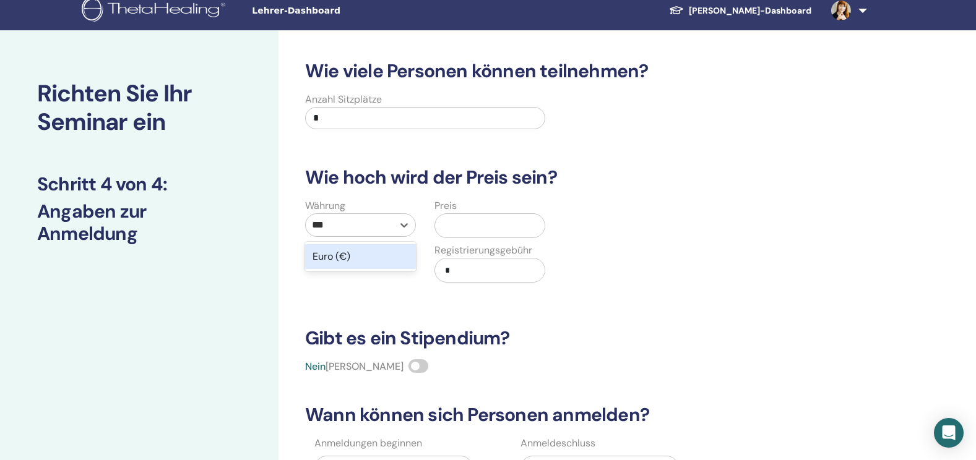
click at [382, 256] on div "Euro (€)" at bounding box center [360, 256] width 111 height 25
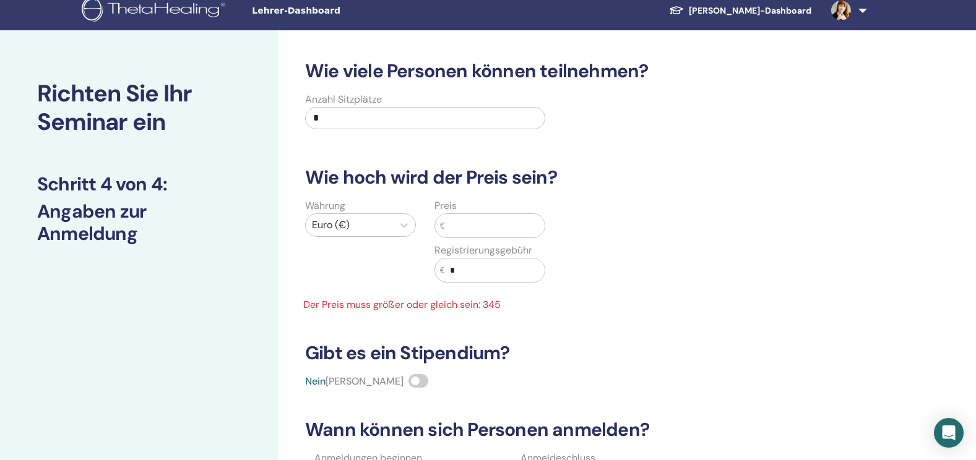
click at [502, 221] on input "text" at bounding box center [495, 226] width 100 height 24
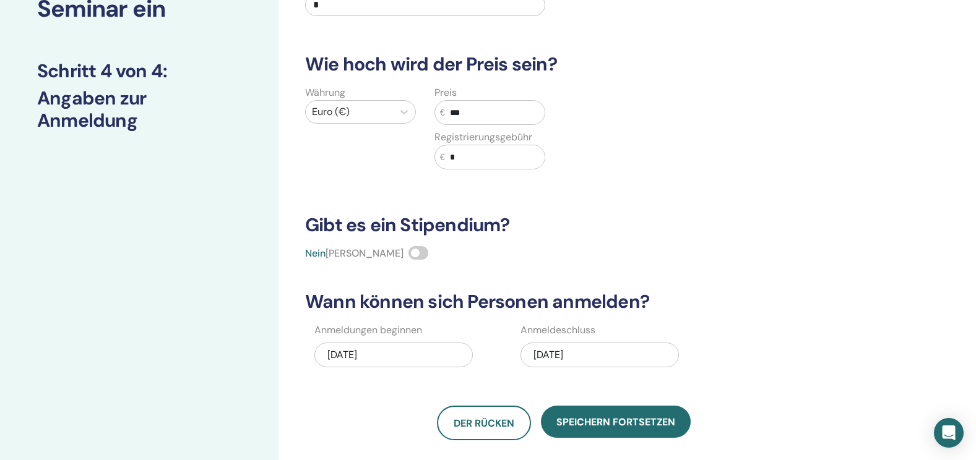
scroll to position [191, 0]
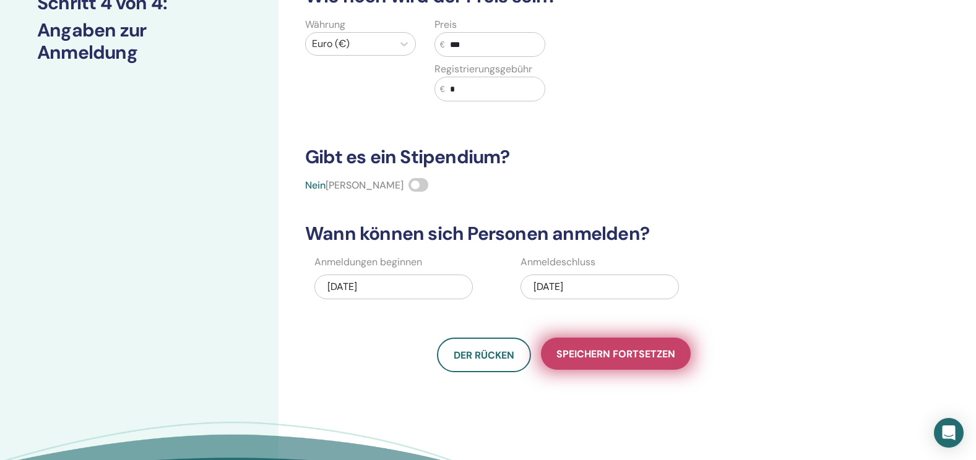
type input "***"
click at [645, 356] on span "Speichern fortsetzen" at bounding box center [615, 354] width 119 height 13
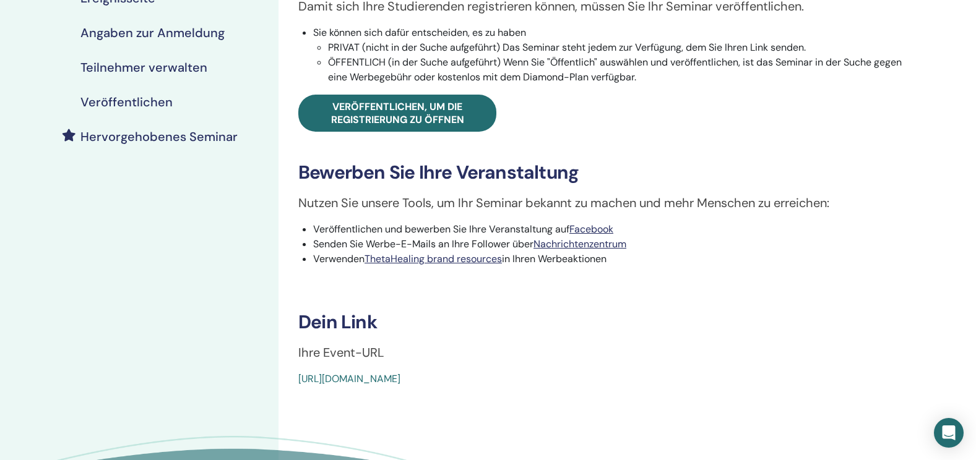
scroll to position [242, 0]
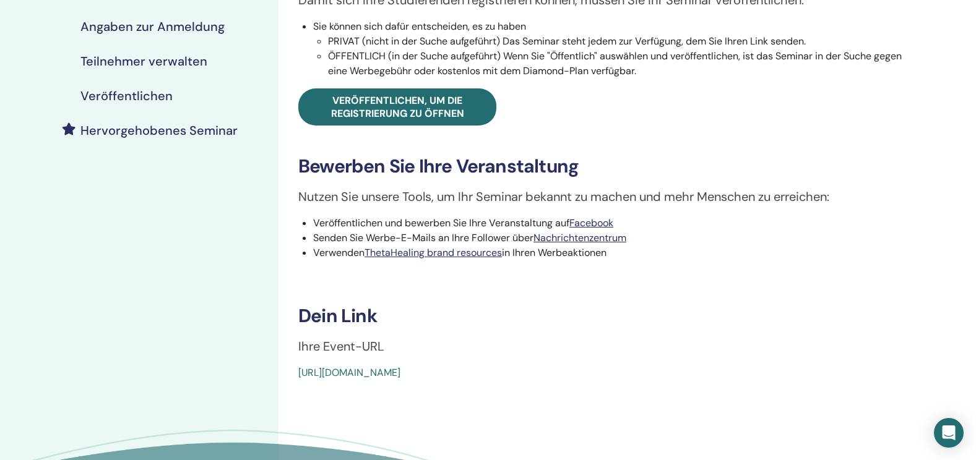
click at [577, 379] on div "[URL][DOMAIN_NAME]" at bounding box center [552, 373] width 509 height 15
drag, startPoint x: 573, startPoint y: 376, endPoint x: 298, endPoint y: 380, distance: 274.7
click at [298, 380] on div "[URL][DOMAIN_NAME]" at bounding box center [552, 373] width 509 height 15
copy link "[URL][DOMAIN_NAME]"
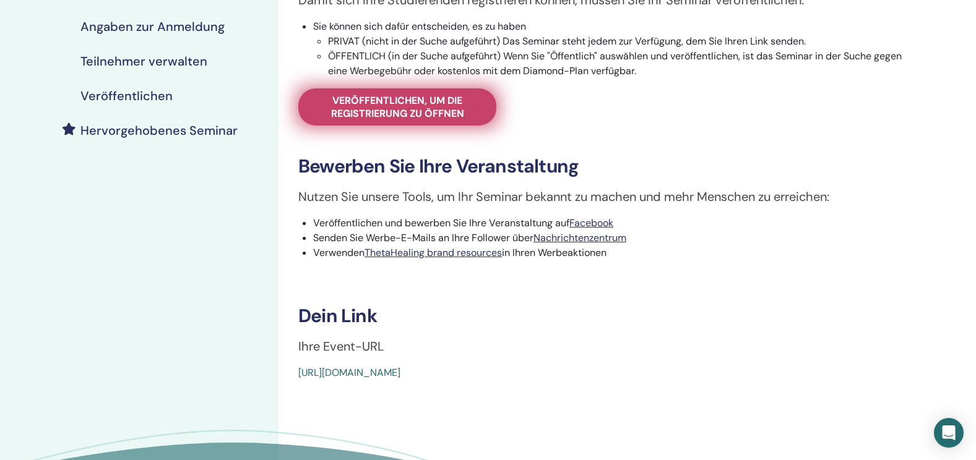
click at [415, 104] on span "Veröffentlichen, um die Registrierung zu öffnen" at bounding box center [397, 107] width 167 height 26
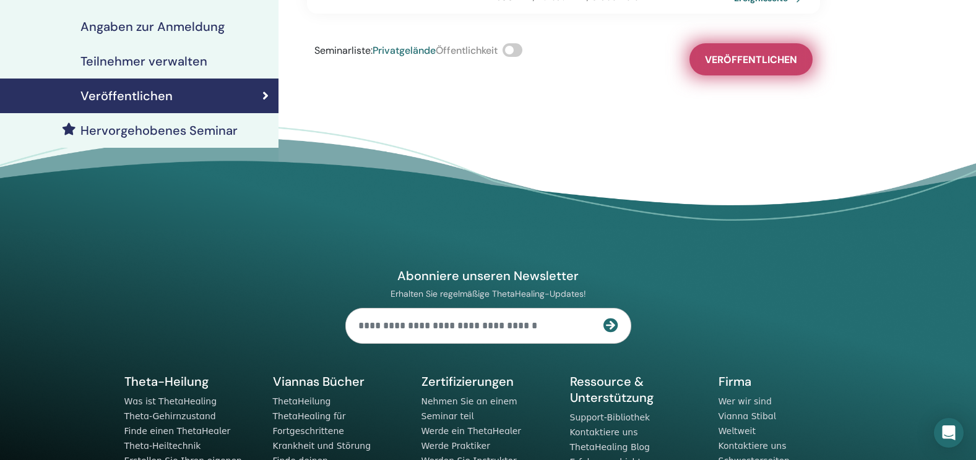
click at [739, 53] on span "Veröffentlichen" at bounding box center [751, 59] width 92 height 13
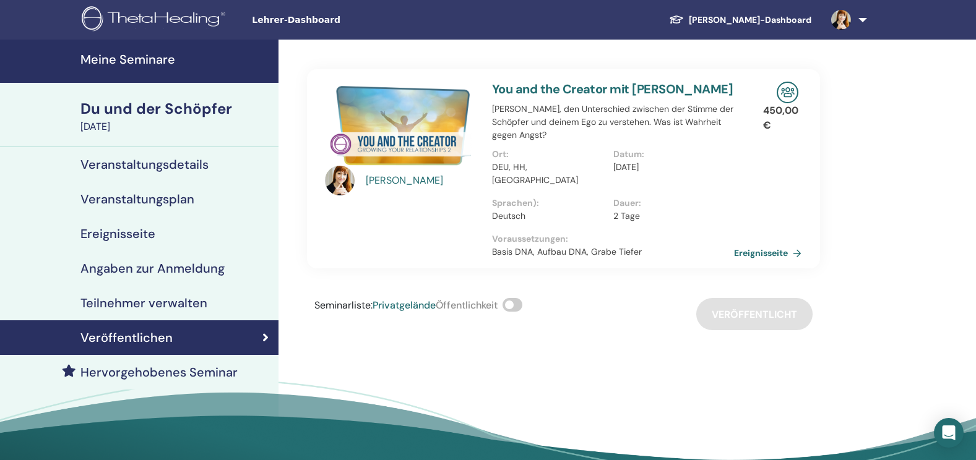
click at [168, 60] on h4 "Meine Seminare" at bounding box center [175, 59] width 191 height 15
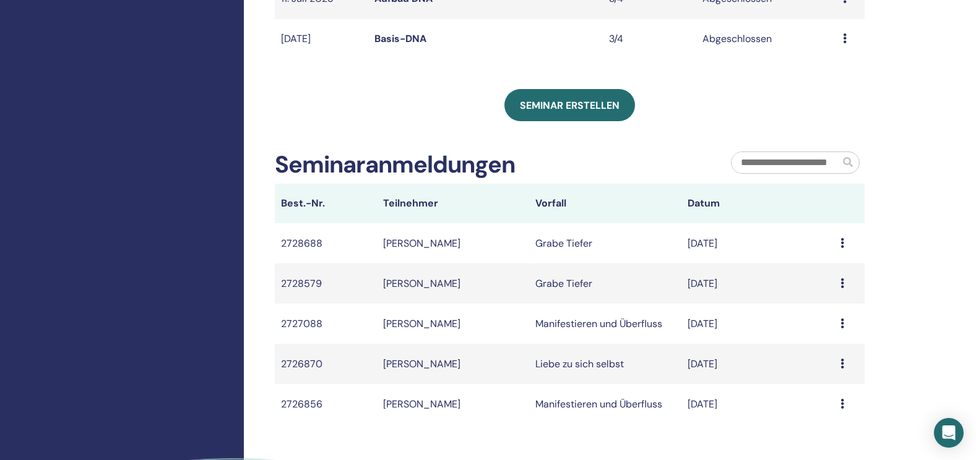
scroll to position [459, 0]
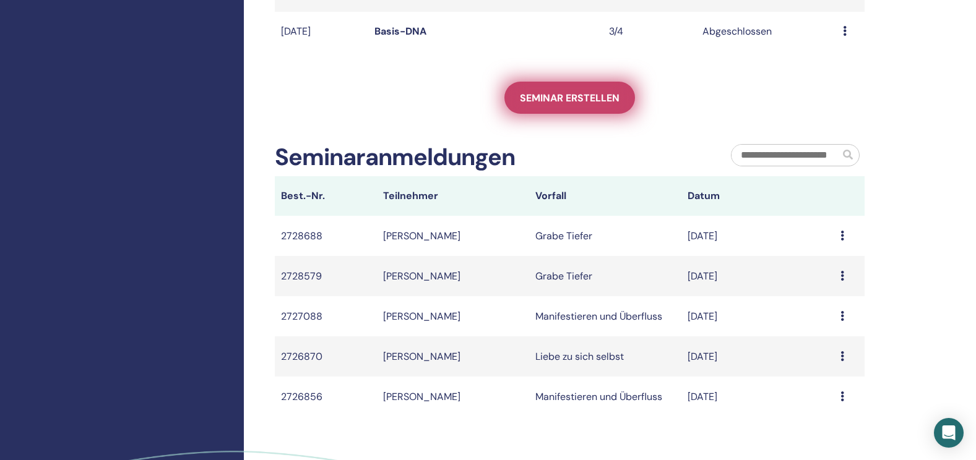
click at [553, 98] on span "Seminar erstellen" at bounding box center [570, 98] width 100 height 13
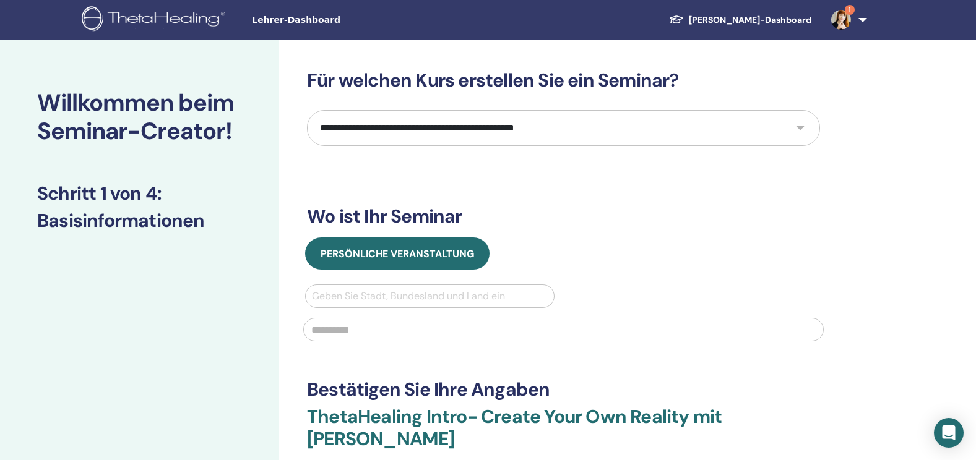
click at [529, 129] on select "**********" at bounding box center [563, 128] width 513 height 36
select select "**"
click at [307, 110] on select "**********" at bounding box center [563, 128] width 513 height 36
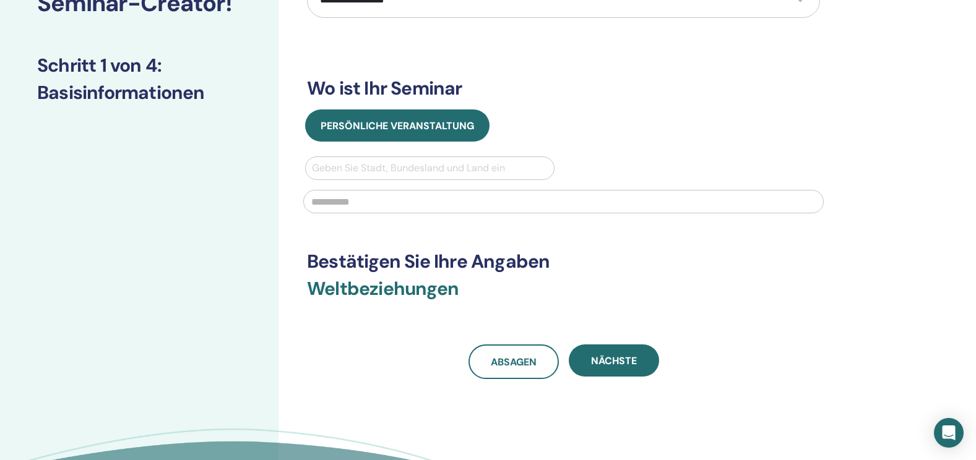
scroll to position [131, 0]
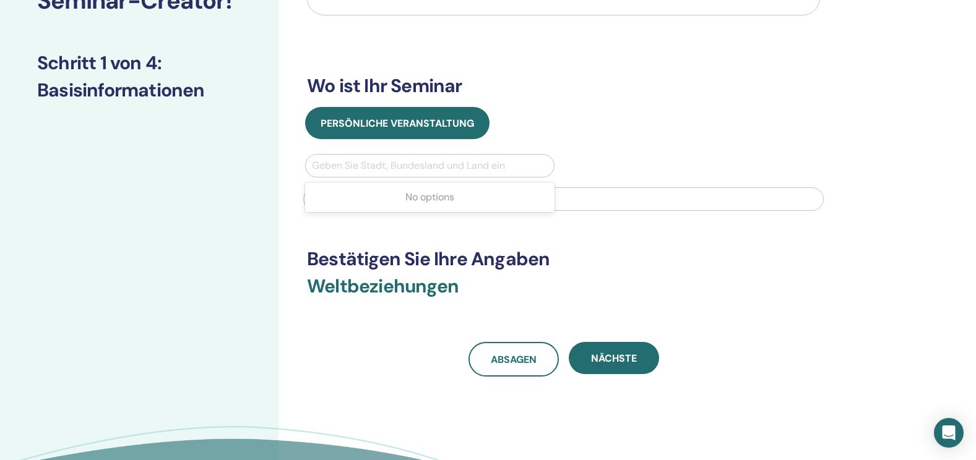
click at [493, 161] on div at bounding box center [430, 165] width 236 height 17
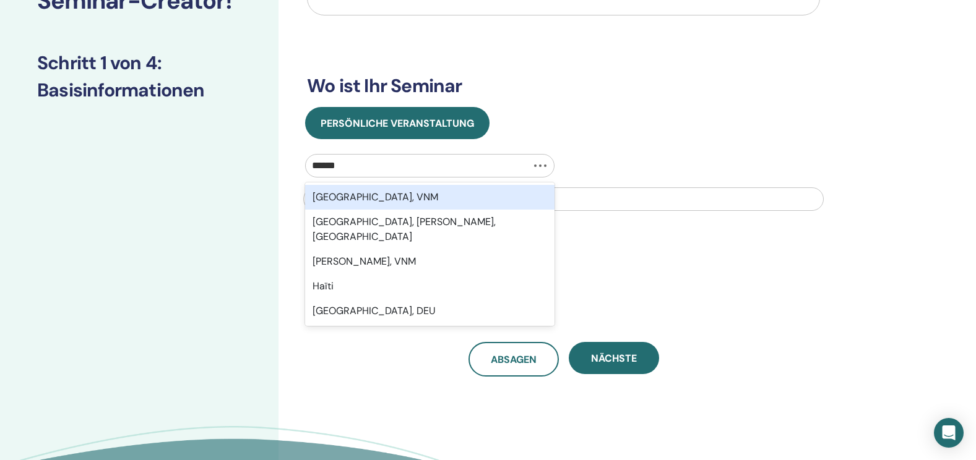
type input "*******"
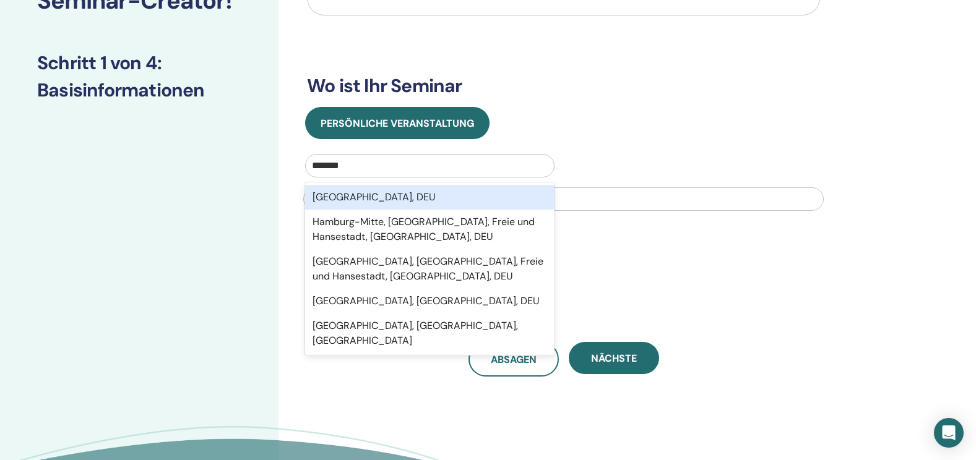
click at [426, 192] on div "Hamburg, DEU" at bounding box center [429, 197] width 249 height 25
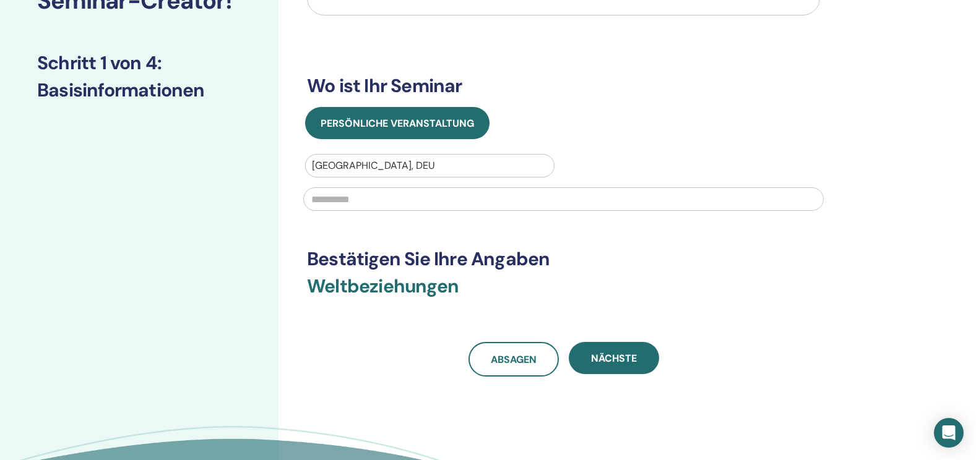
click at [417, 205] on input "text" at bounding box center [563, 199] width 520 height 24
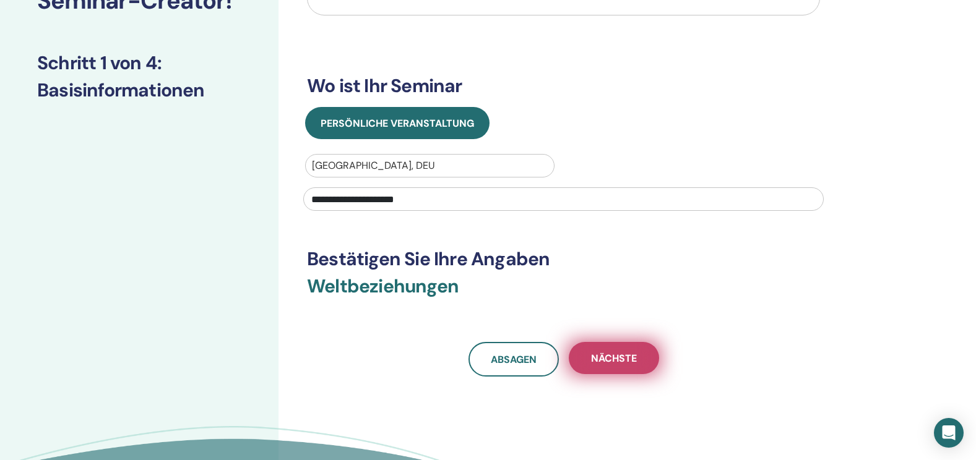
type input "**********"
click at [622, 349] on button "Nächste" at bounding box center [613, 358] width 90 height 32
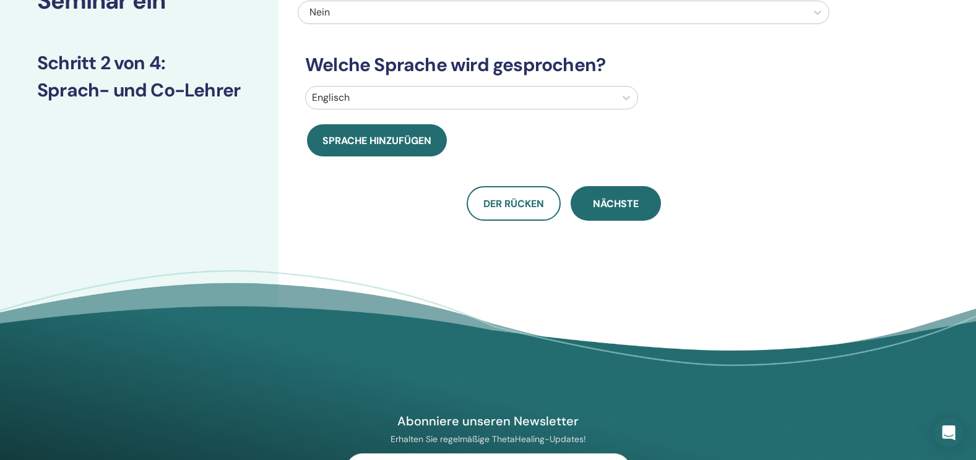
click at [531, 102] on div at bounding box center [460, 97] width 297 height 17
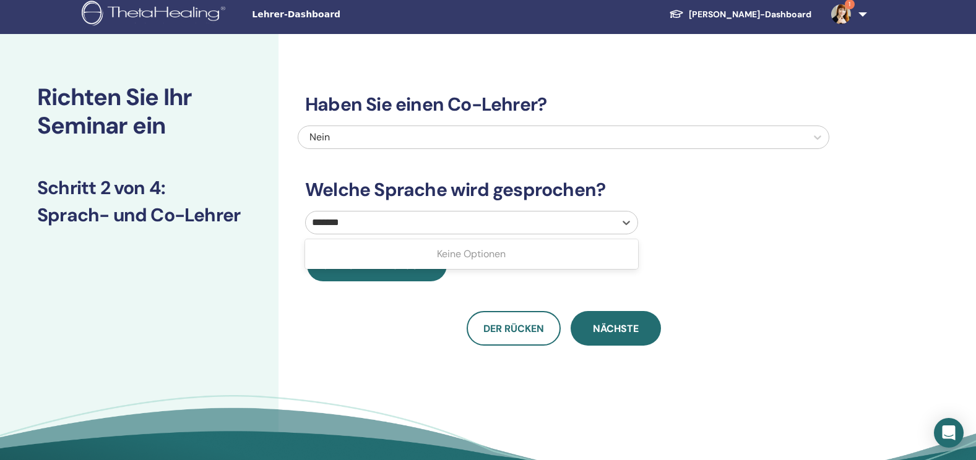
scroll to position [4, 0]
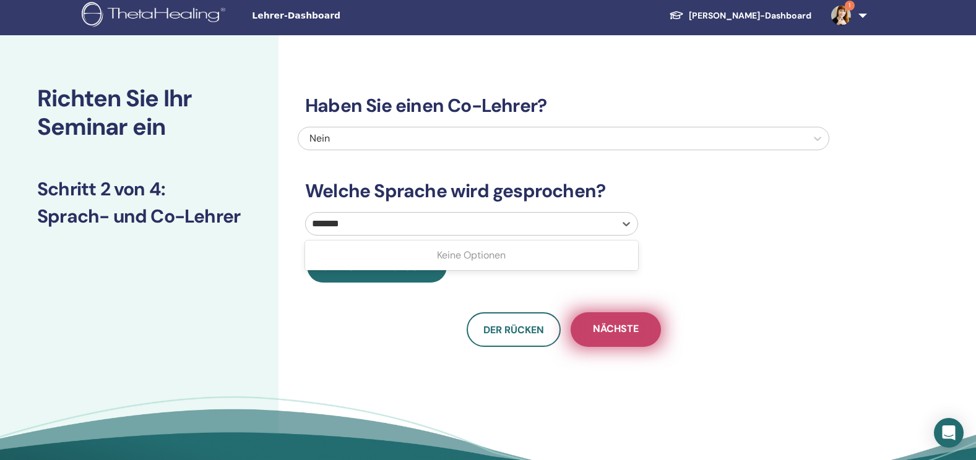
type input "*******"
click at [637, 337] on span "Nächste" at bounding box center [616, 329] width 46 height 15
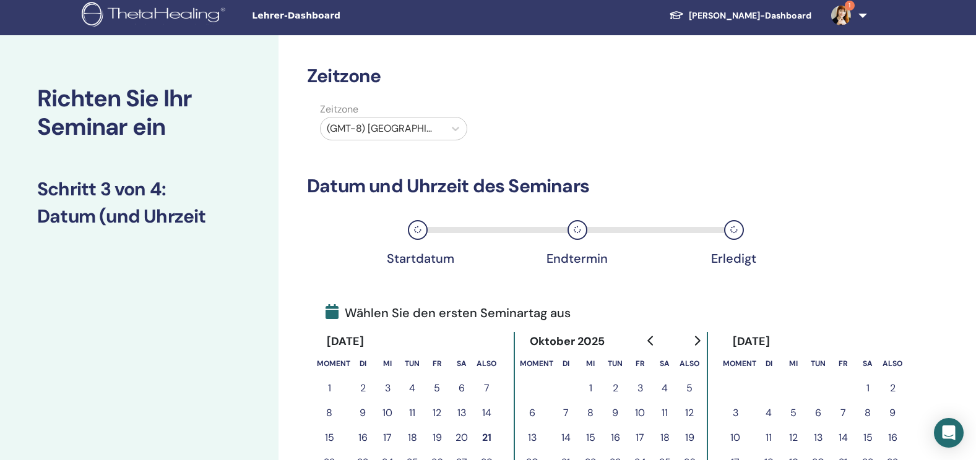
click at [437, 137] on div at bounding box center [382, 128] width 111 height 17
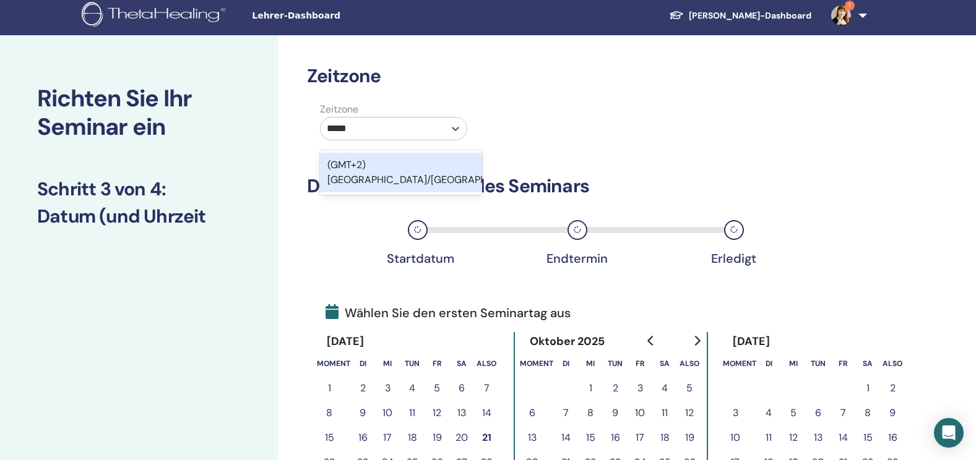
type input "******"
click at [429, 163] on div "(GMT+2) Europa/Berlin" at bounding box center [401, 173] width 162 height 40
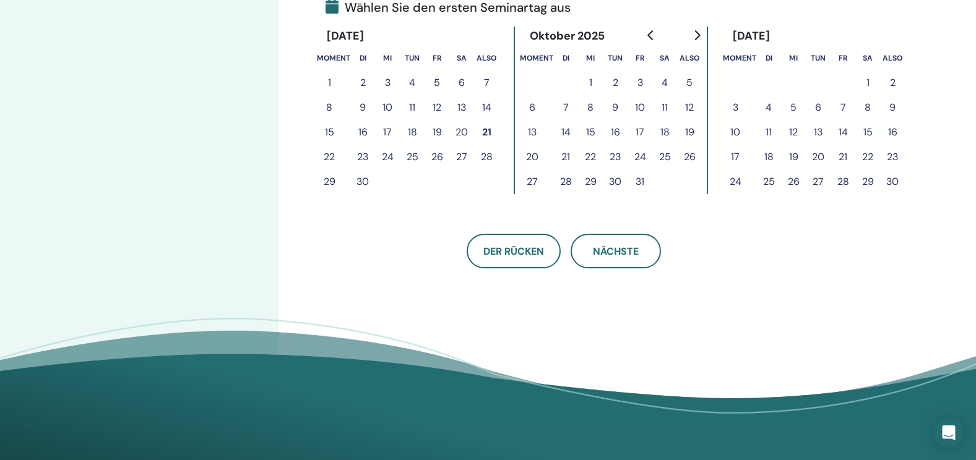
scroll to position [312, 0]
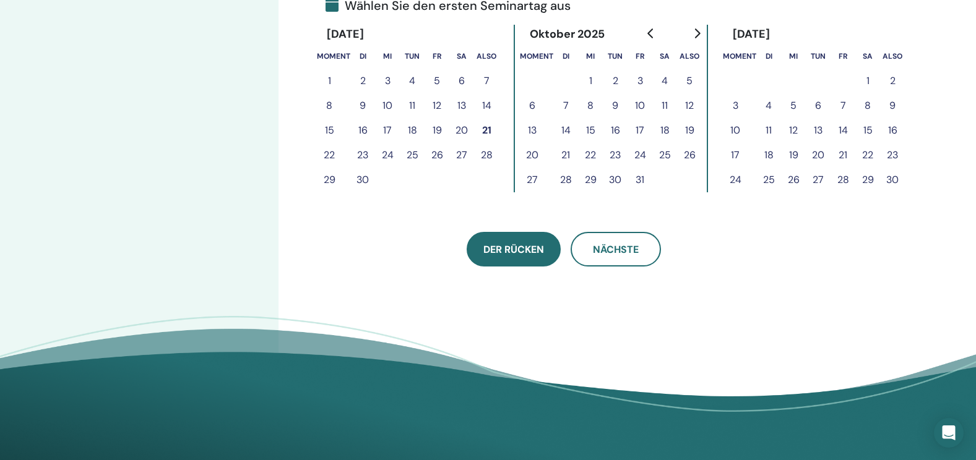
click at [516, 250] on span "Der Rücken" at bounding box center [513, 249] width 61 height 13
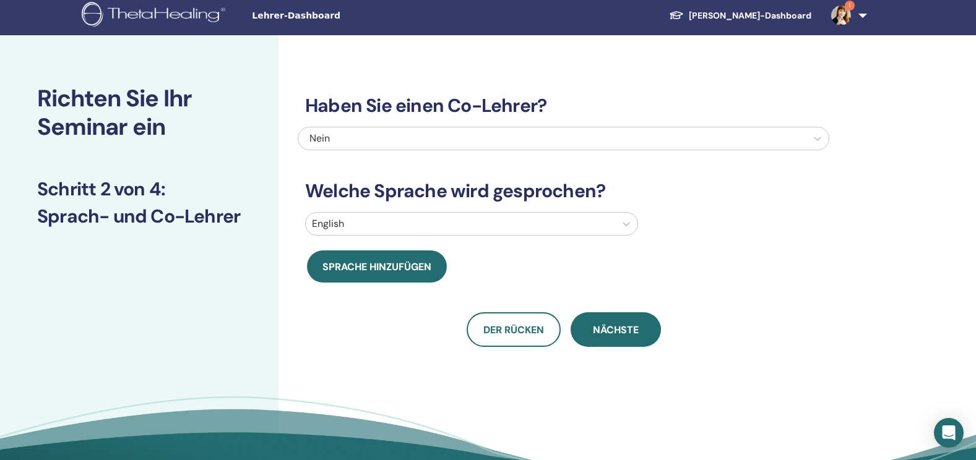
scroll to position [3, 0]
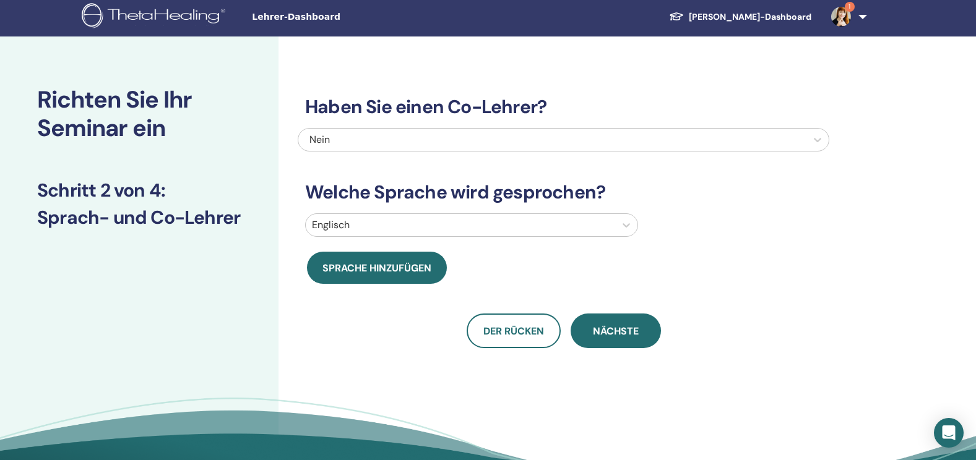
click at [410, 229] on div at bounding box center [460, 225] width 297 height 17
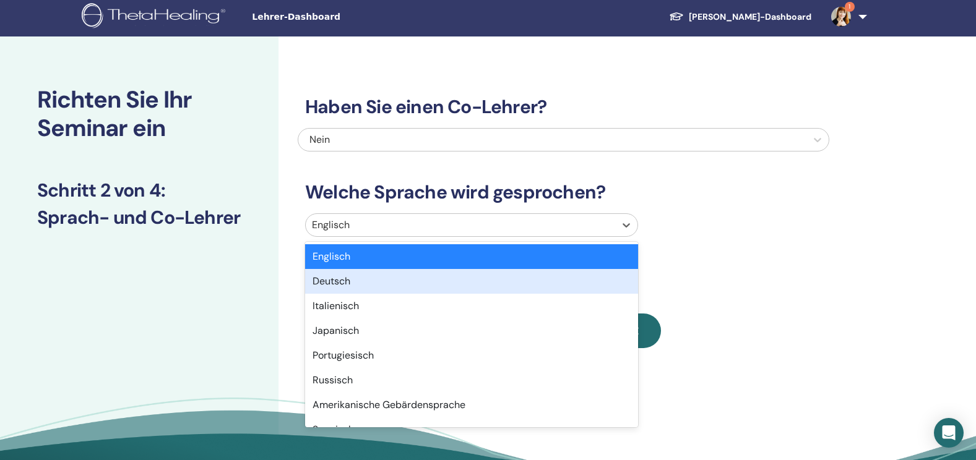
click at [377, 283] on div "Deutsch" at bounding box center [471, 281] width 333 height 25
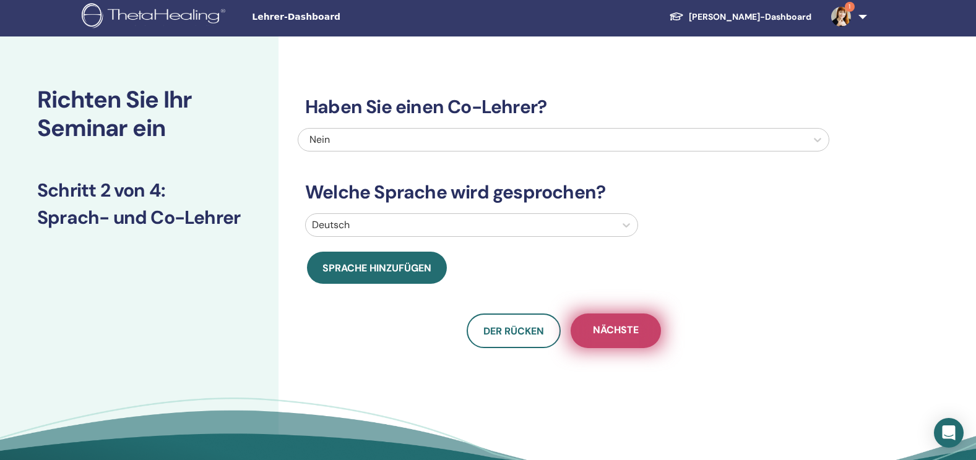
click at [605, 337] on span "Nächste" at bounding box center [616, 331] width 46 height 15
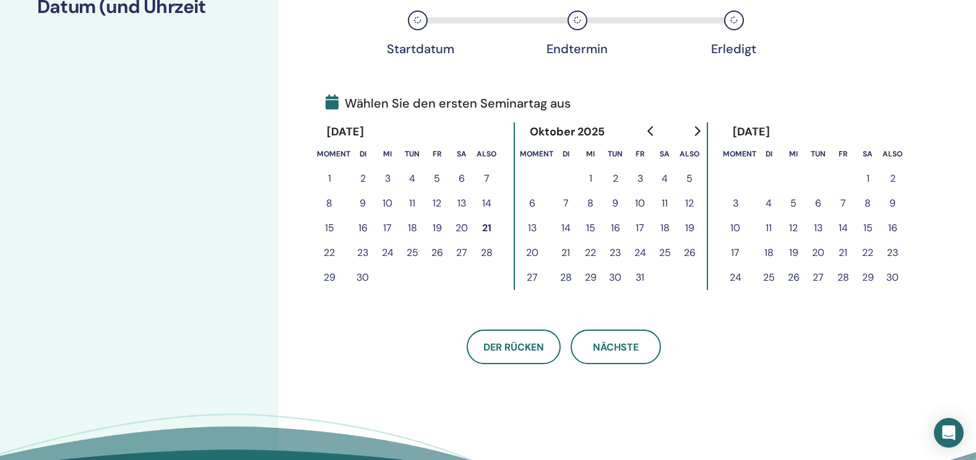
scroll to position [216, 0]
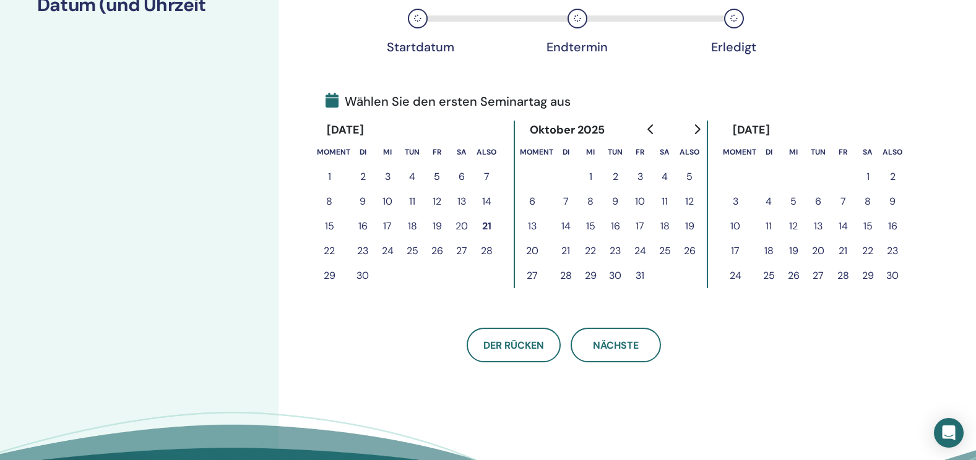
click at [697, 132] on icon "Zum nächsten Monat" at bounding box center [697, 129] width 10 height 10
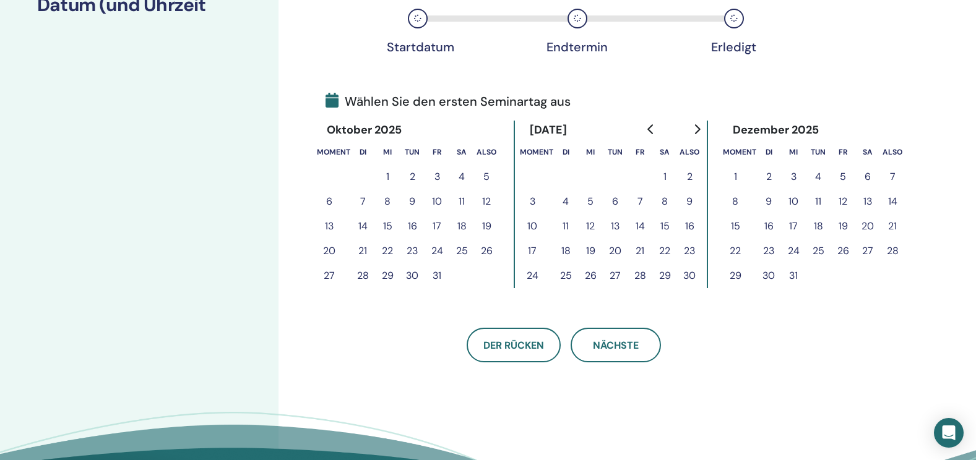
click at [735, 233] on button "15" at bounding box center [735, 226] width 25 height 25
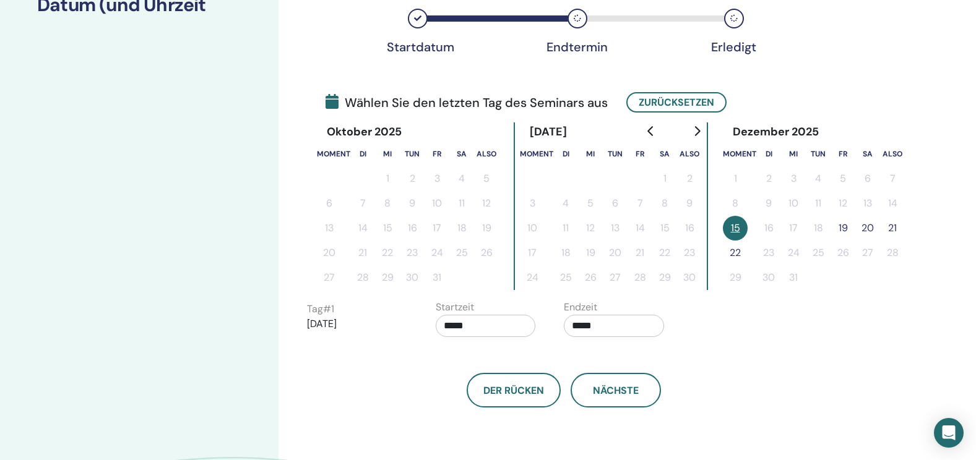
click at [844, 228] on button "19" at bounding box center [842, 228] width 25 height 25
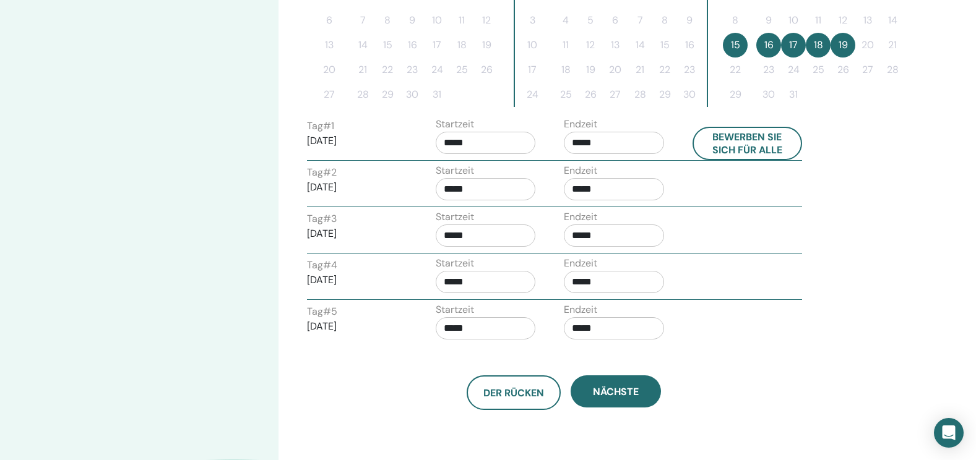
scroll to position [419, 0]
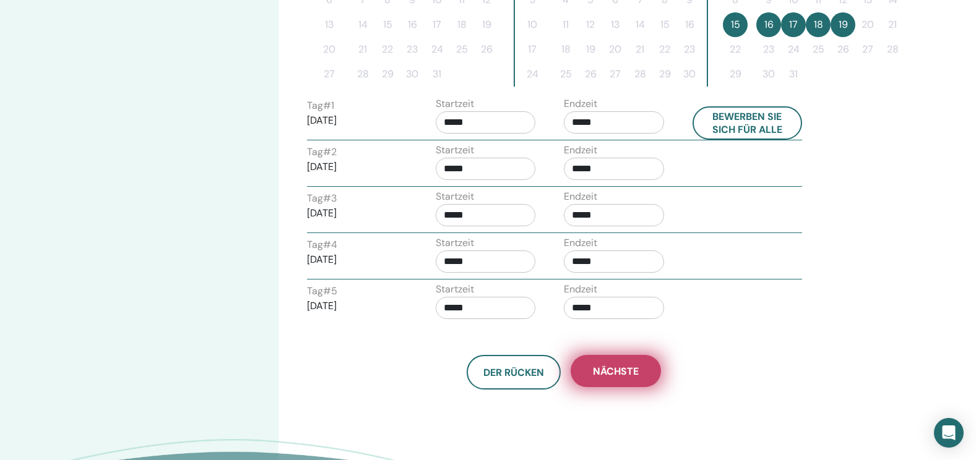
click at [631, 371] on span "Nächste" at bounding box center [616, 371] width 46 height 13
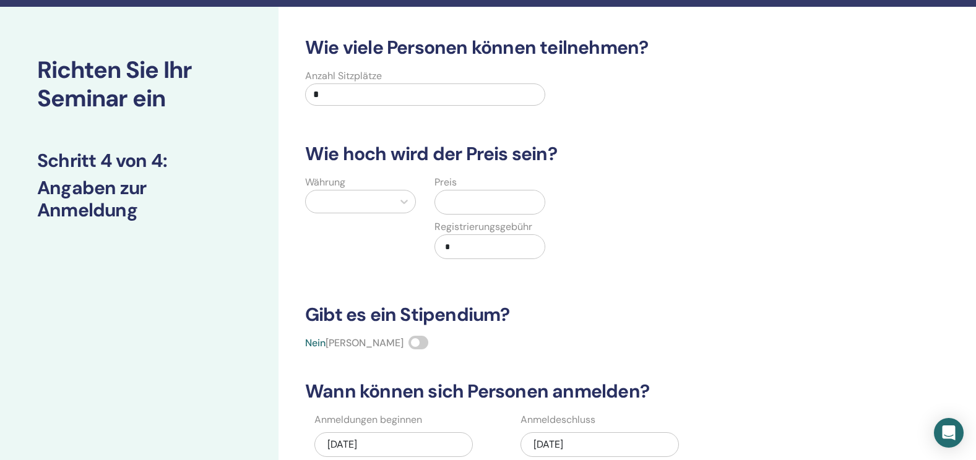
scroll to position [32, 0]
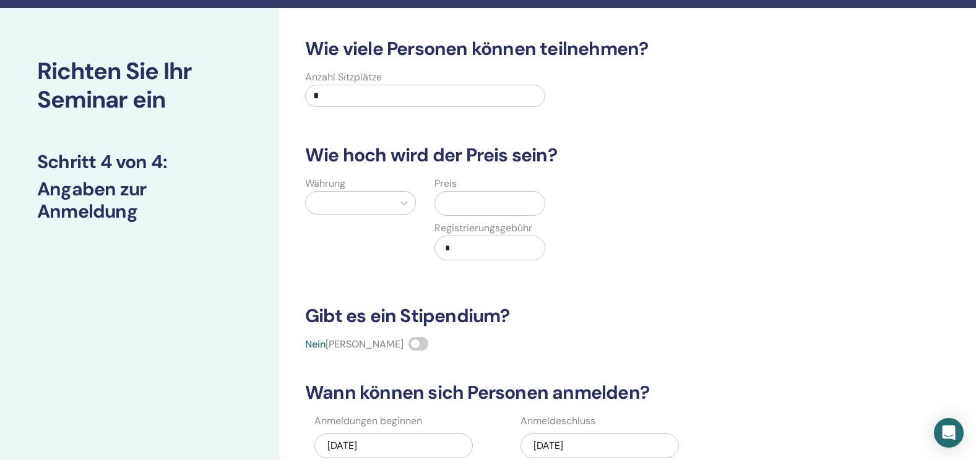
drag, startPoint x: 352, startPoint y: 93, endPoint x: 296, endPoint y: 86, distance: 56.7
click at [296, 86] on div "Anzahl Sitzplätze *" at bounding box center [425, 92] width 259 height 45
type input "*"
click at [483, 204] on input "text" at bounding box center [492, 204] width 105 height 24
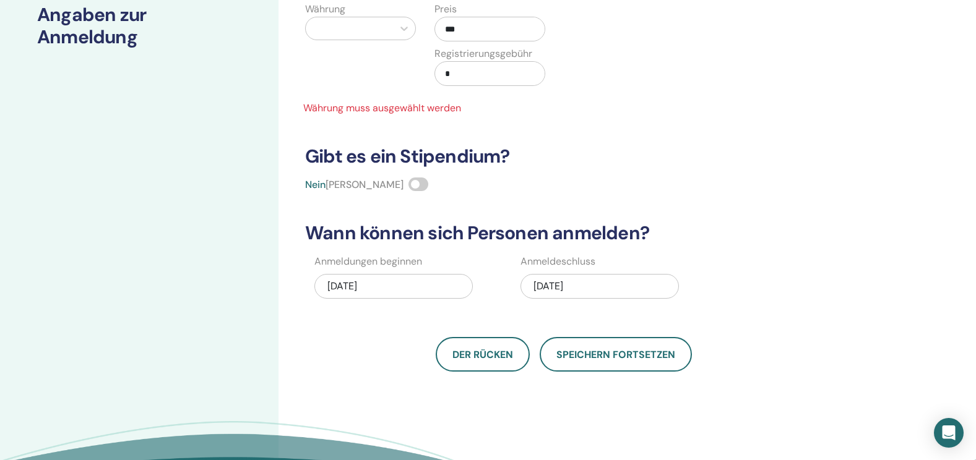
scroll to position [224, 0]
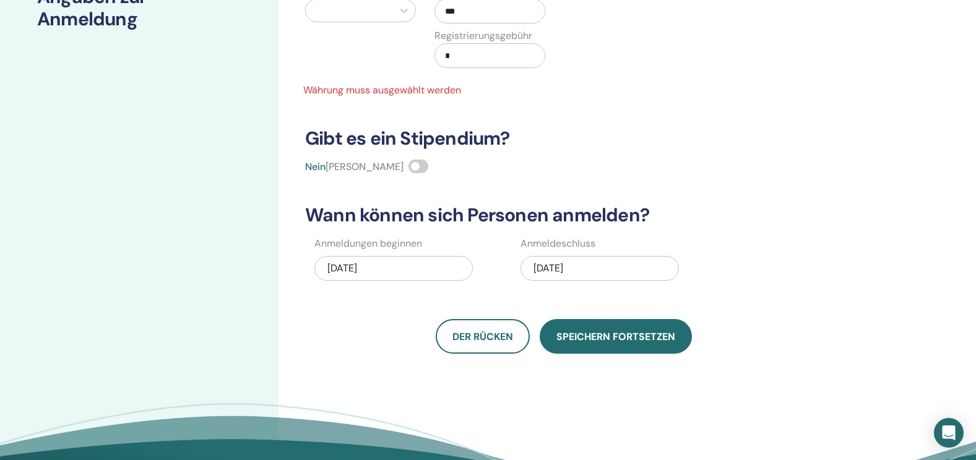
type input "***"
click at [647, 338] on span "Speichern fortsetzen" at bounding box center [615, 336] width 119 height 13
click at [642, 342] on span "Speichern fortsetzen" at bounding box center [615, 336] width 119 height 13
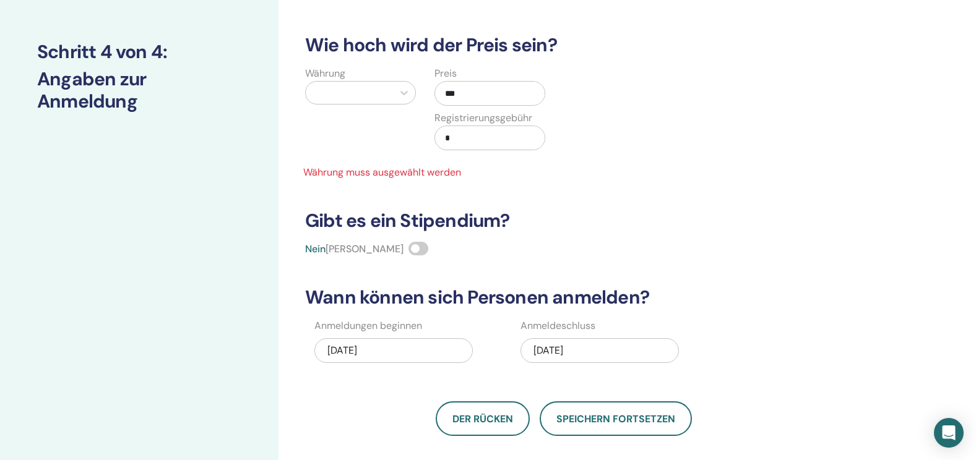
scroll to position [306, 0]
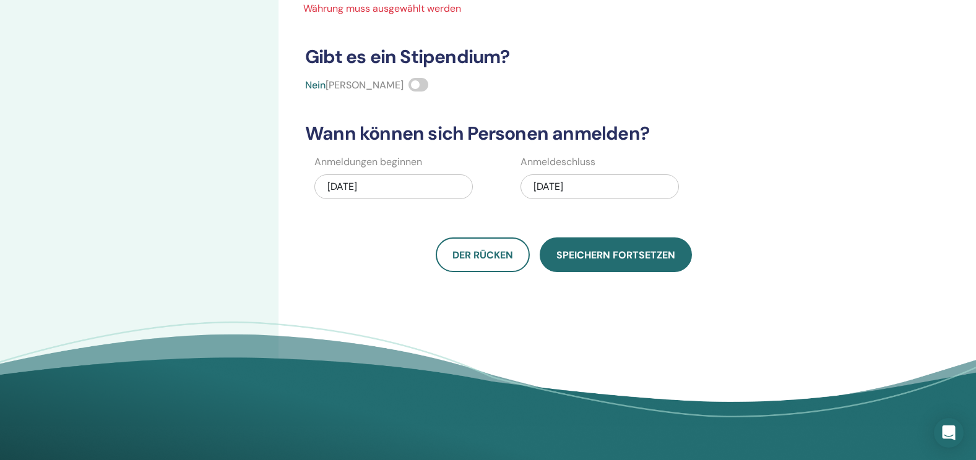
click at [604, 263] on button "Speichern fortsetzen" at bounding box center [615, 255] width 152 height 35
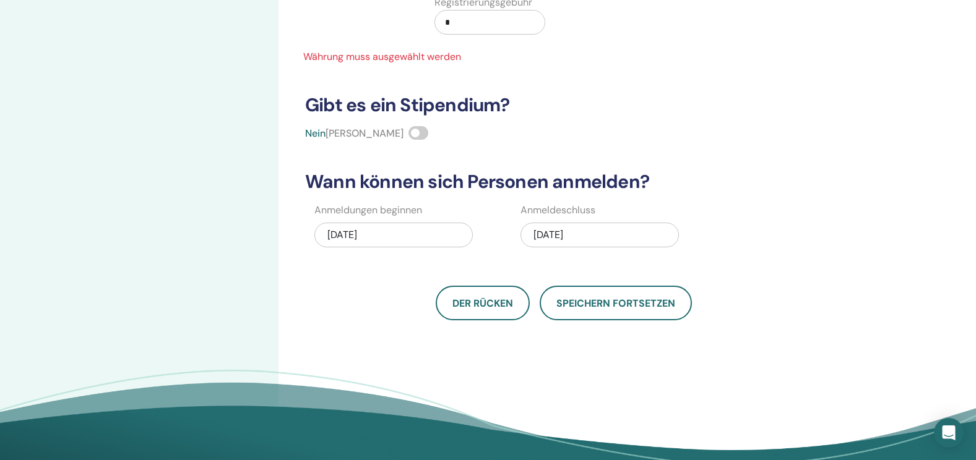
scroll to position [259, 0]
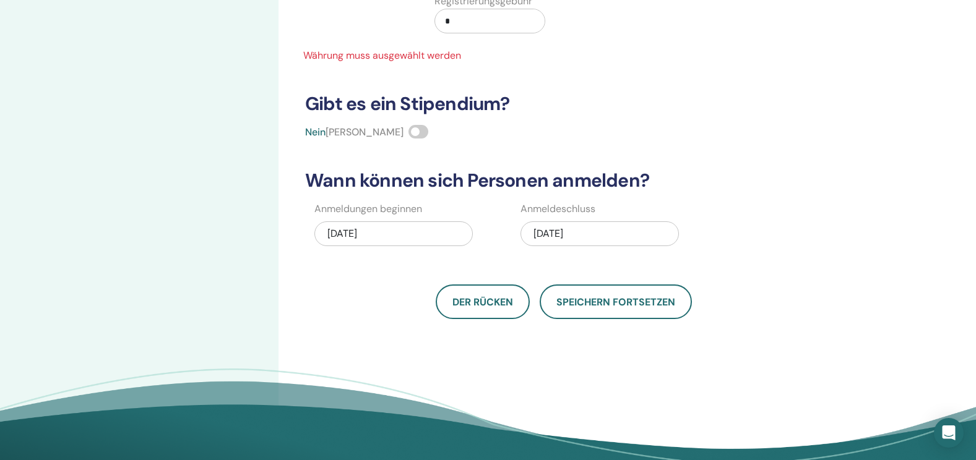
click at [419, 235] on div "09/21/2025" at bounding box center [393, 233] width 158 height 25
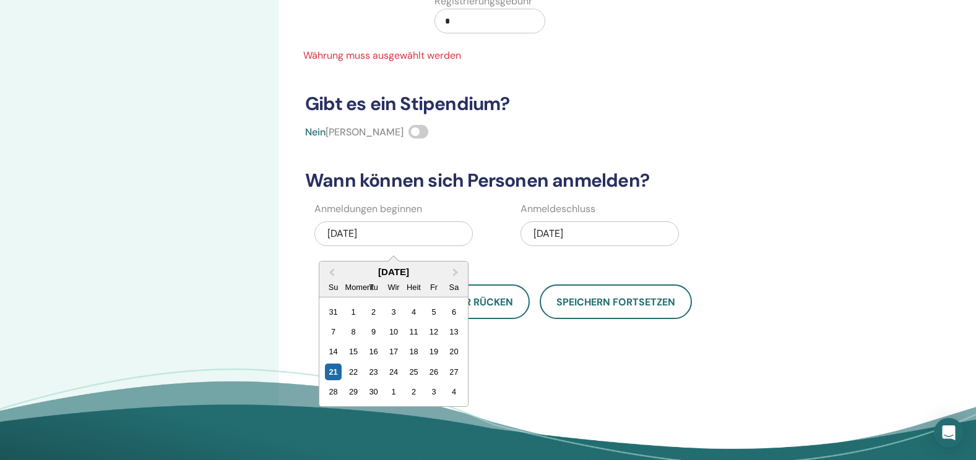
click at [653, 189] on h3 "Wann können sich Personen anmelden?" at bounding box center [563, 180] width 531 height 22
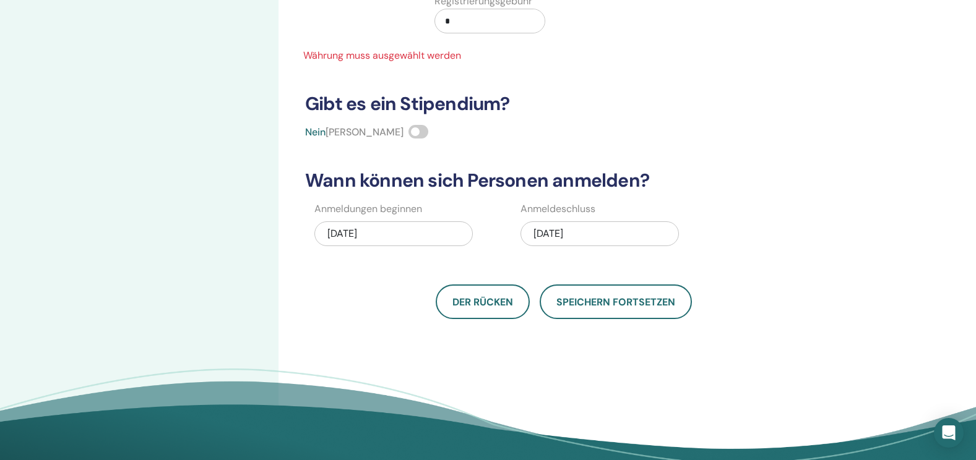
click at [591, 231] on div "12/19/2025" at bounding box center [599, 233] width 158 height 25
click at [748, 287] on div "Der Rücken Speichern fortsetzen" at bounding box center [563, 302] width 531 height 35
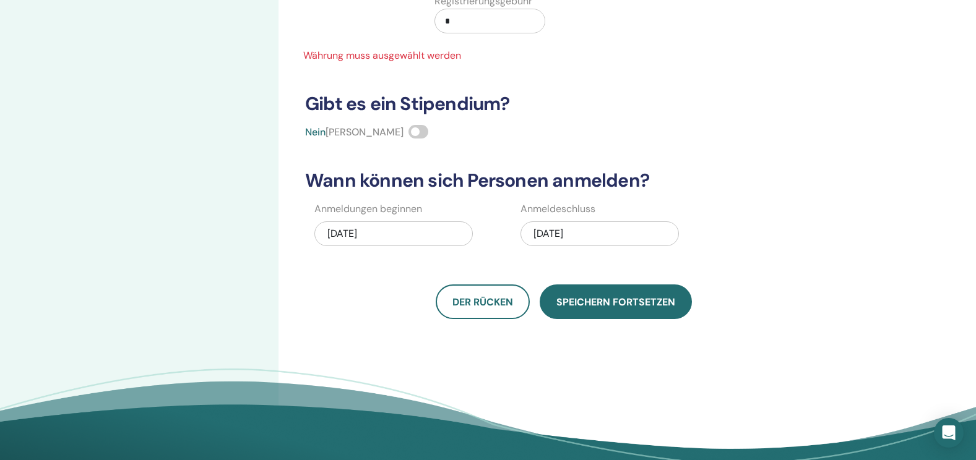
click at [622, 306] on span "Speichern fortsetzen" at bounding box center [615, 302] width 119 height 13
click at [636, 310] on button "Speichern fortsetzen" at bounding box center [615, 302] width 152 height 35
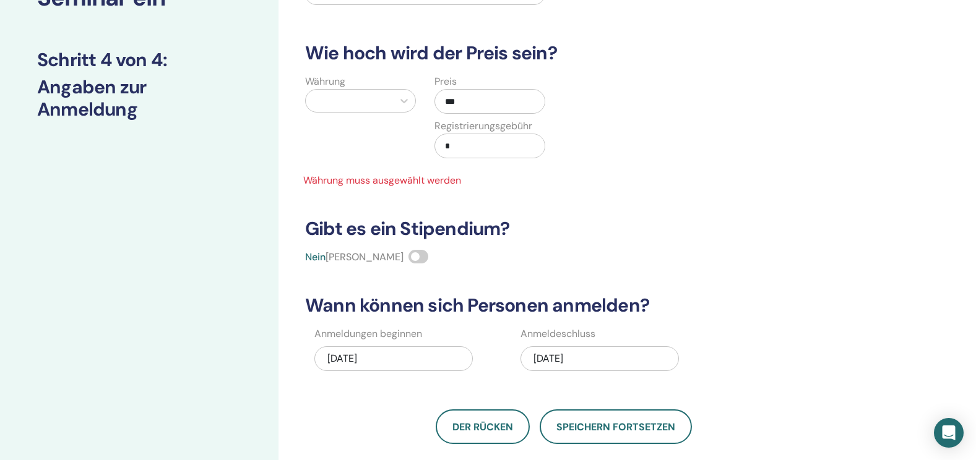
scroll to position [0, 0]
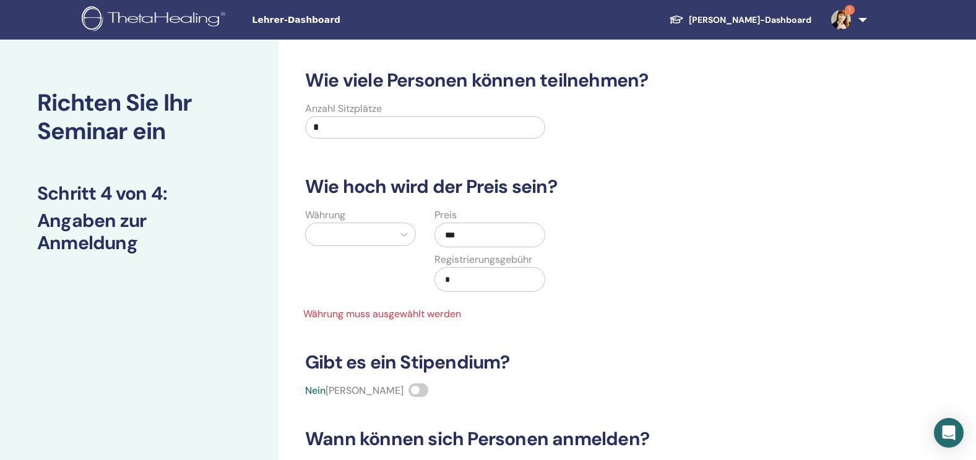
click at [335, 234] on div at bounding box center [349, 234] width 75 height 17
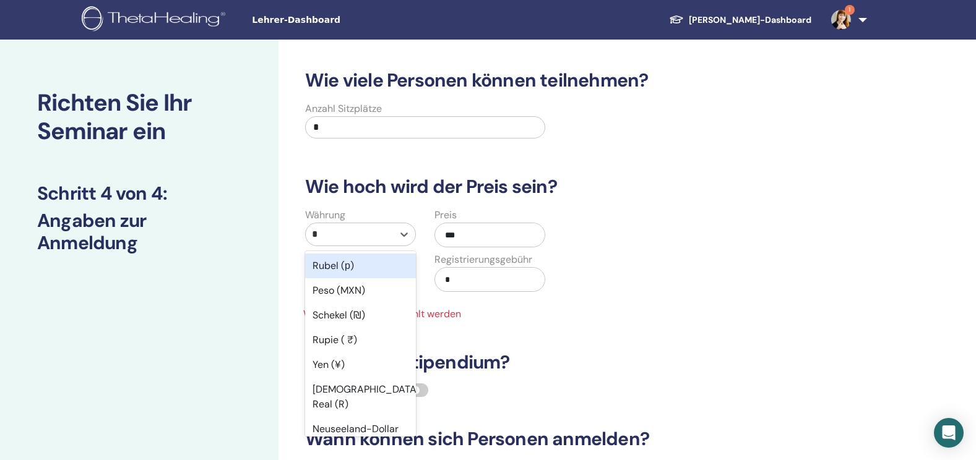
type input "**"
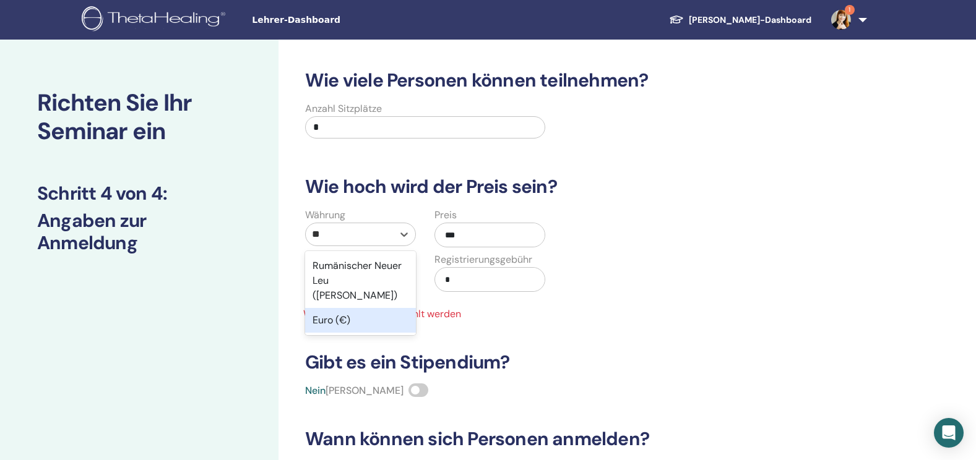
click at [346, 308] on div "Euro (€)" at bounding box center [360, 320] width 111 height 25
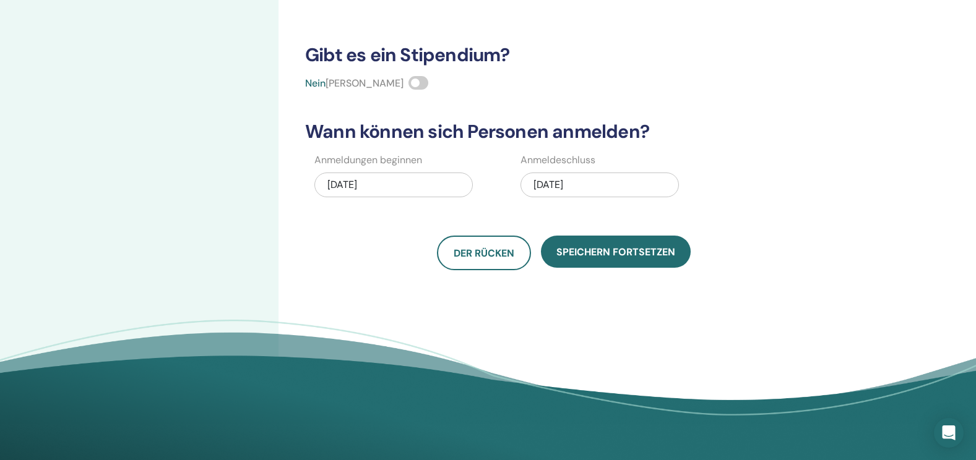
scroll to position [296, 0]
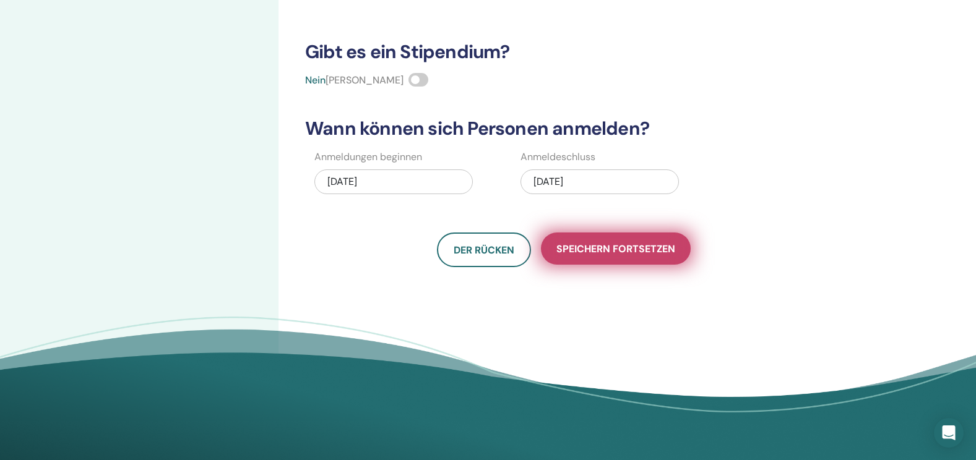
click at [641, 245] on span "Speichern fortsetzen" at bounding box center [615, 248] width 119 height 13
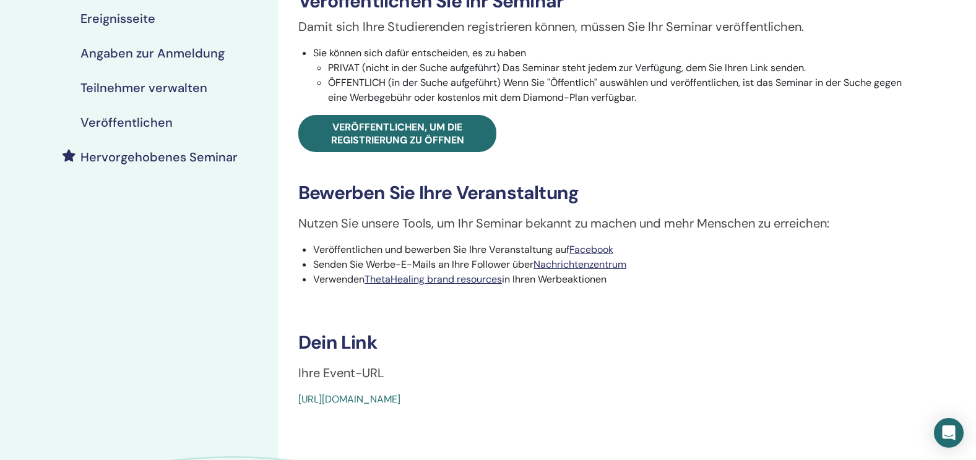
scroll to position [221, 0]
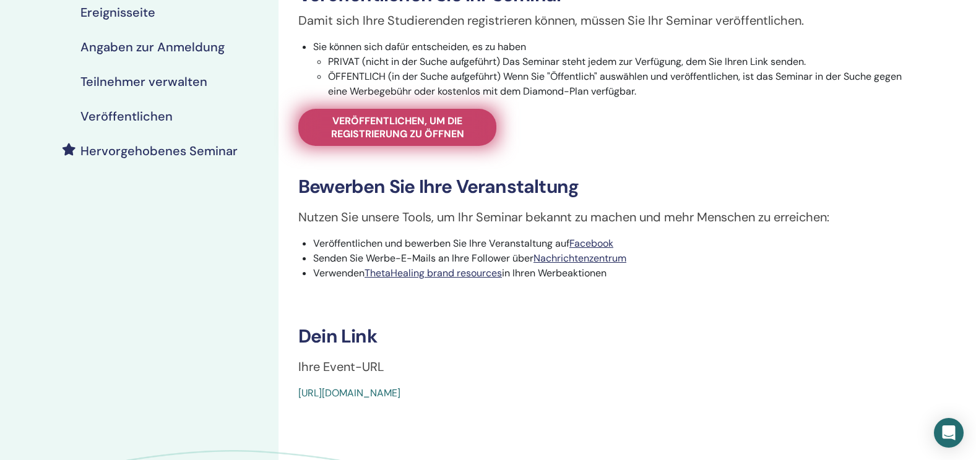
click at [422, 131] on span "Veröffentlichen, um die Registrierung zu öffnen" at bounding box center [397, 127] width 167 height 26
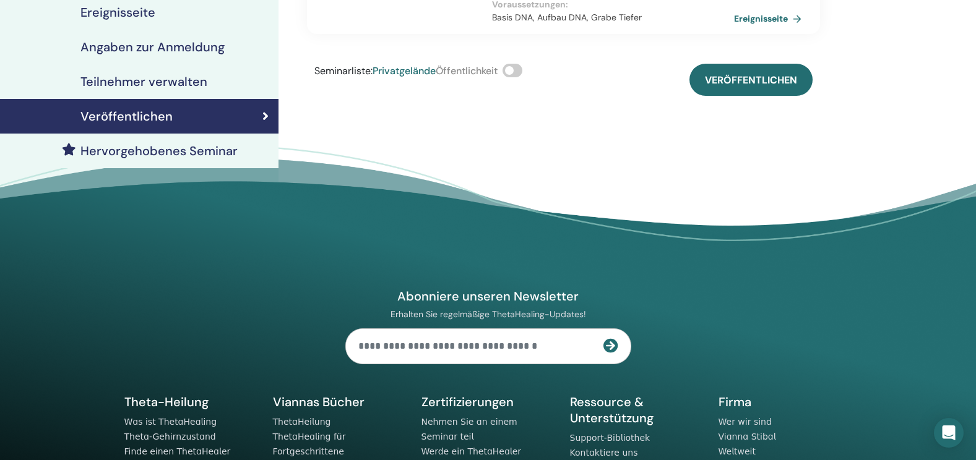
drag, startPoint x: 748, startPoint y: 56, endPoint x: 794, endPoint y: 146, distance: 101.0
click at [794, 146] on body "Lehrer-Dashboard Schüler-Dashboard 1 JG Jana Glückstadt Mein ThetaLearning Mein…" at bounding box center [488, 9] width 976 height 460
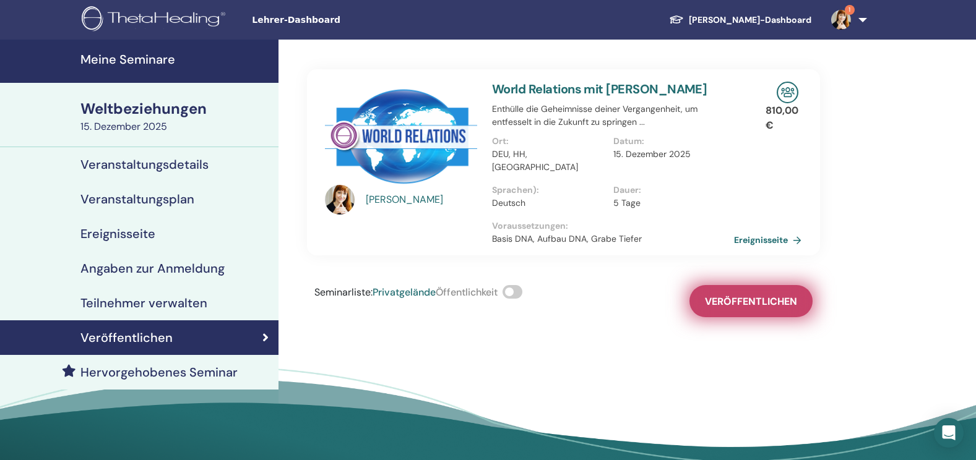
click at [755, 295] on span "Veröffentlichen" at bounding box center [751, 301] width 92 height 13
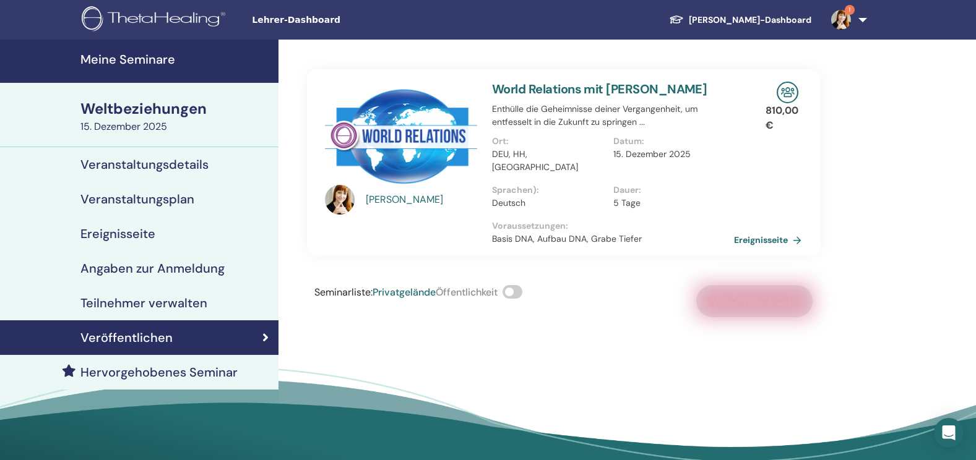
click at [763, 293] on div "Seminarliste : Privatgelände Öffentlichkeit Veröffentlicht" at bounding box center [563, 301] width 513 height 32
click at [146, 58] on h4 "Meine Seminare" at bounding box center [175, 59] width 191 height 15
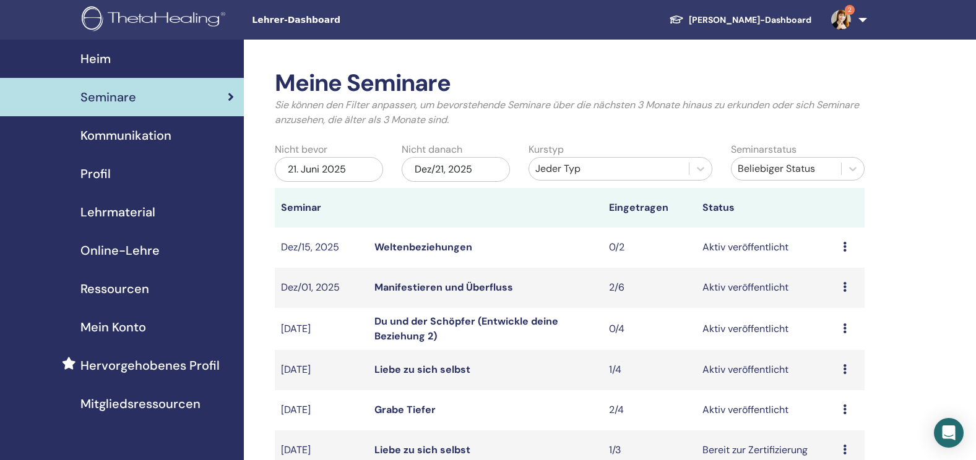
click at [172, 15] on img at bounding box center [156, 20] width 148 height 28
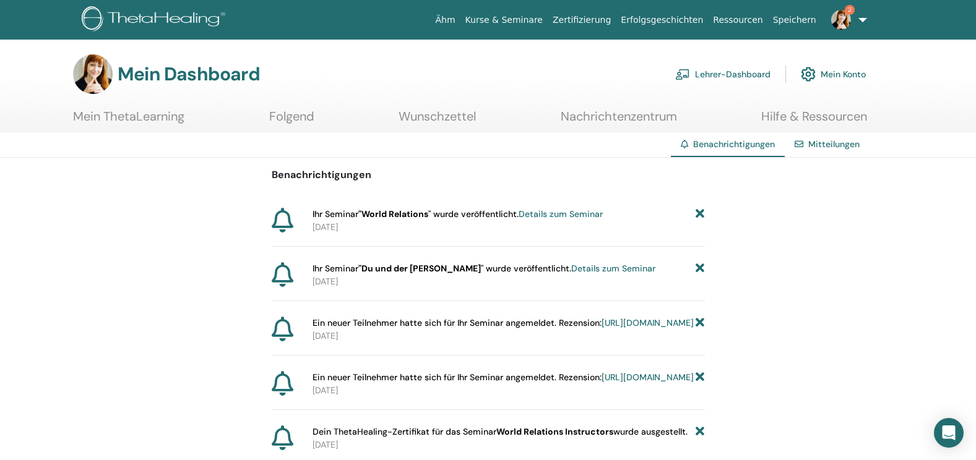
click at [841, 24] on img at bounding box center [841, 20] width 20 height 20
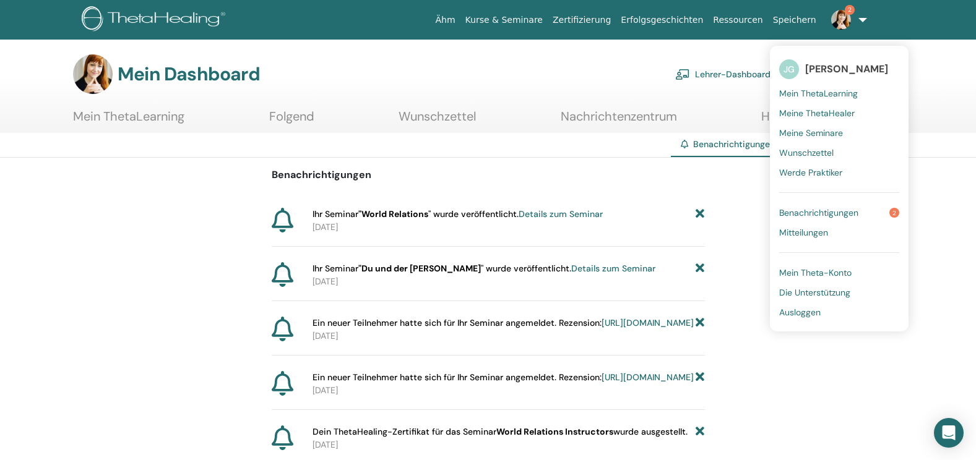
click at [828, 217] on span "Benachrichtigungen" at bounding box center [818, 212] width 79 height 11
